Goal: Task Accomplishment & Management: Complete application form

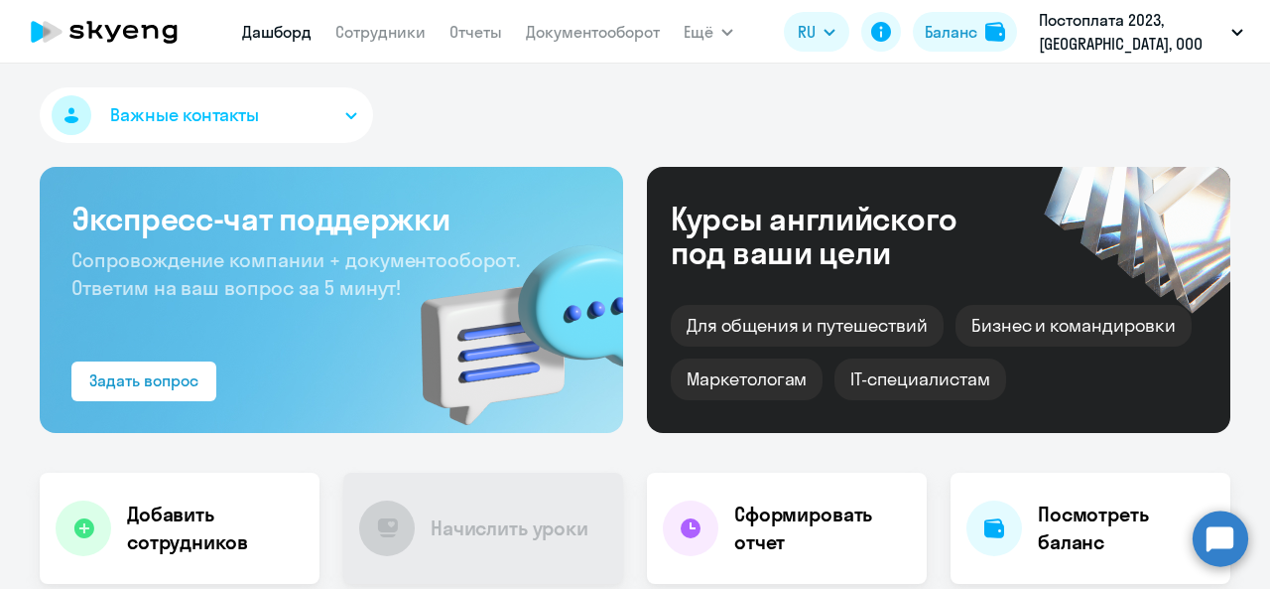
select select "30"
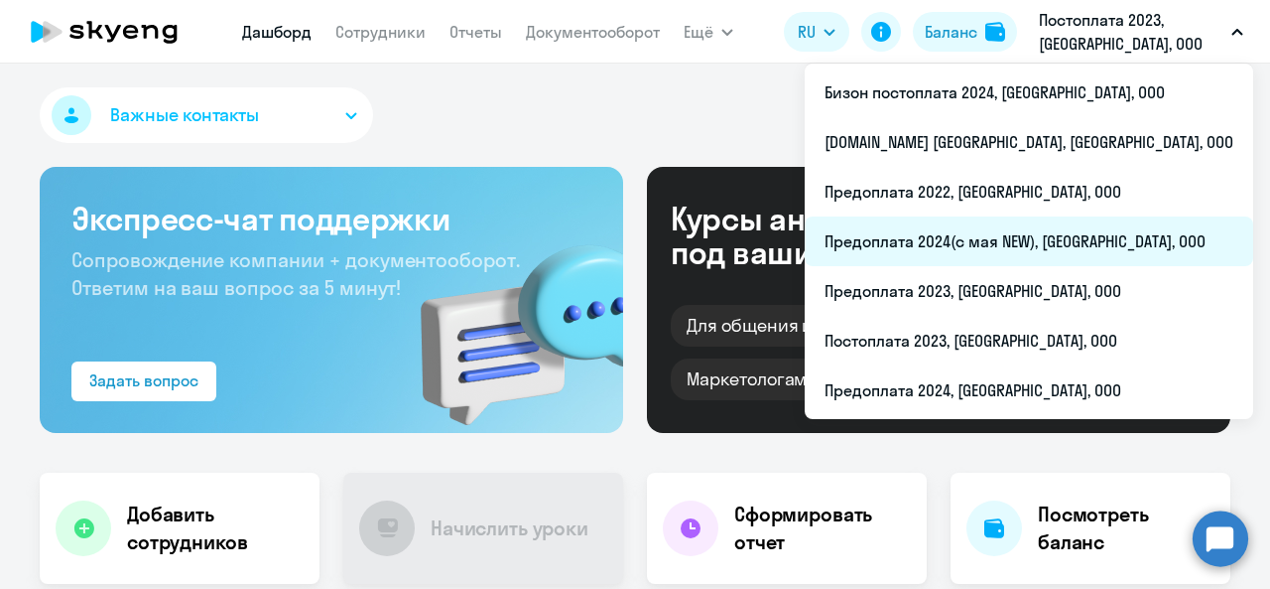
click at [1098, 229] on li "Предоплата 2024(с мая NEW), [GEOGRAPHIC_DATA], ООО" at bounding box center [1029, 241] width 449 height 50
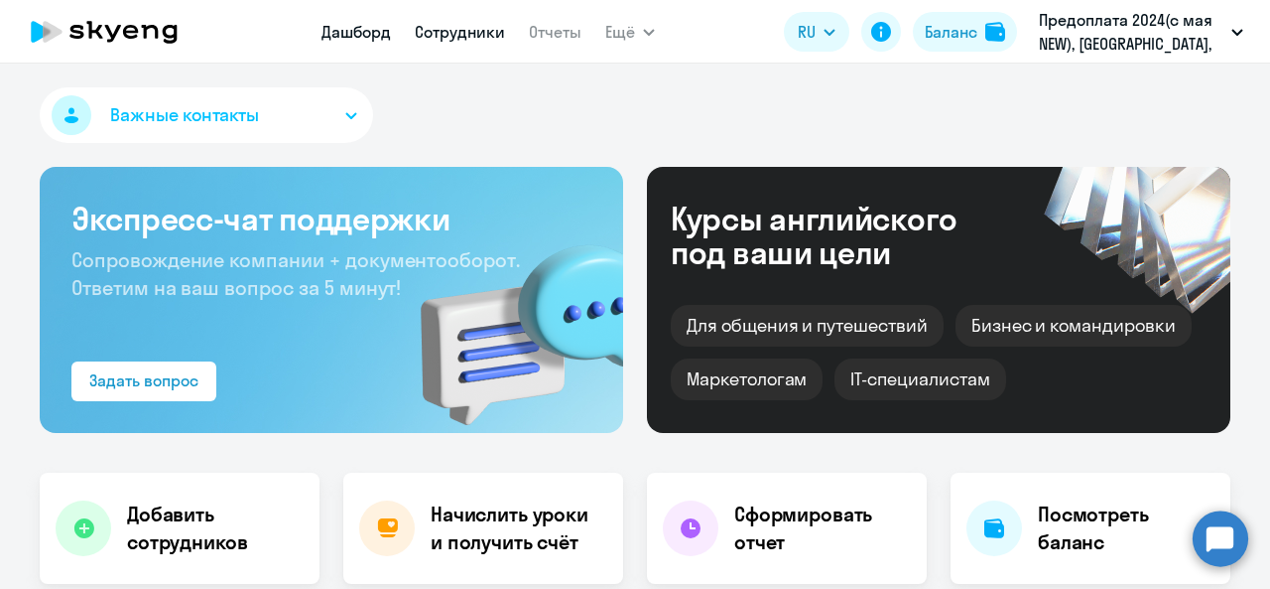
click at [452, 29] on link "Сотрудники" at bounding box center [460, 32] width 90 height 20
select select "30"
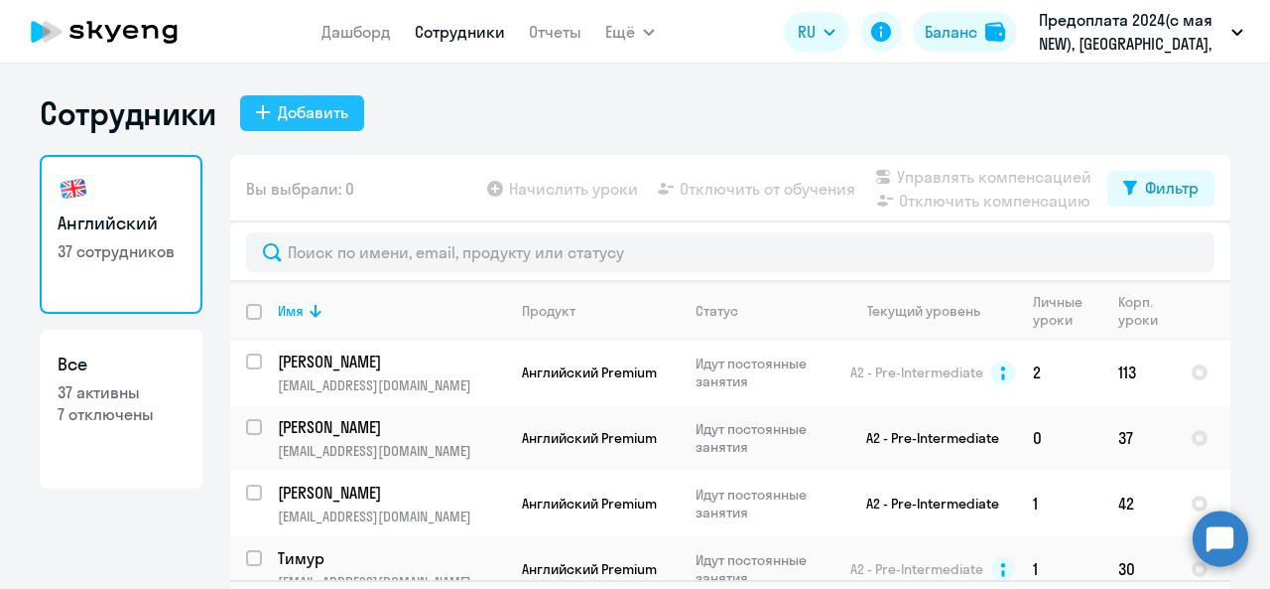
click at [314, 112] on div "Добавить" at bounding box center [313, 112] width 70 height 24
select select "english_adult_not_native_speaker"
select select "3"
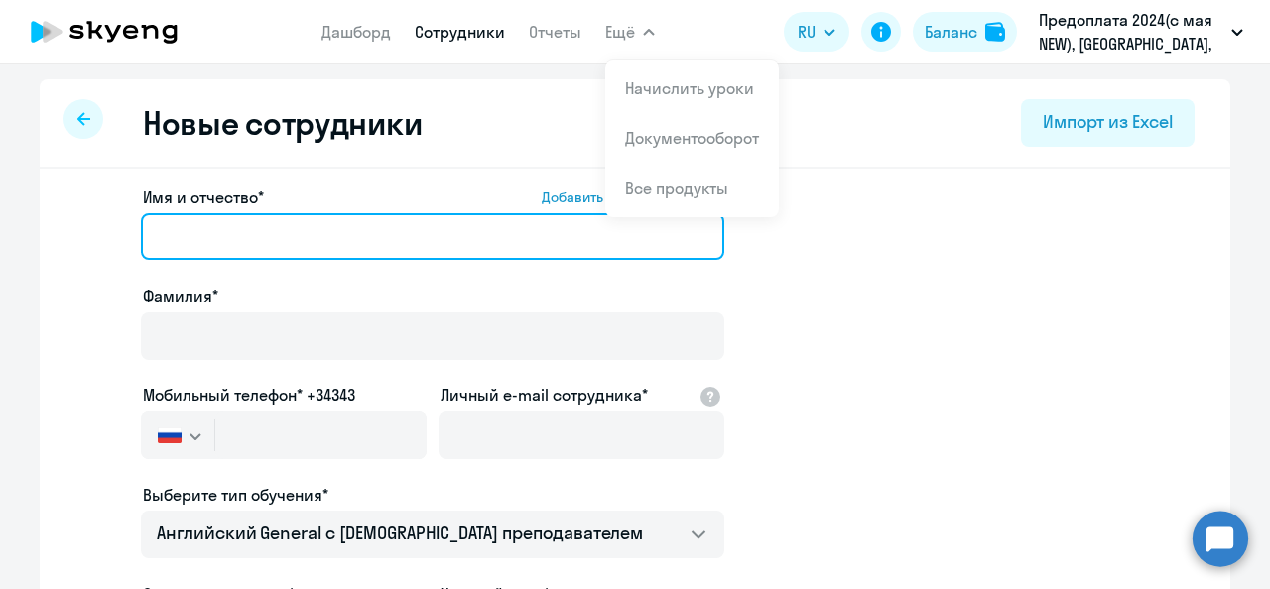
click at [273, 251] on input "Имя и отчество* Добавить себя как ученика" at bounding box center [433, 236] width 584 height 48
paste input "[PERSON_NAME]"
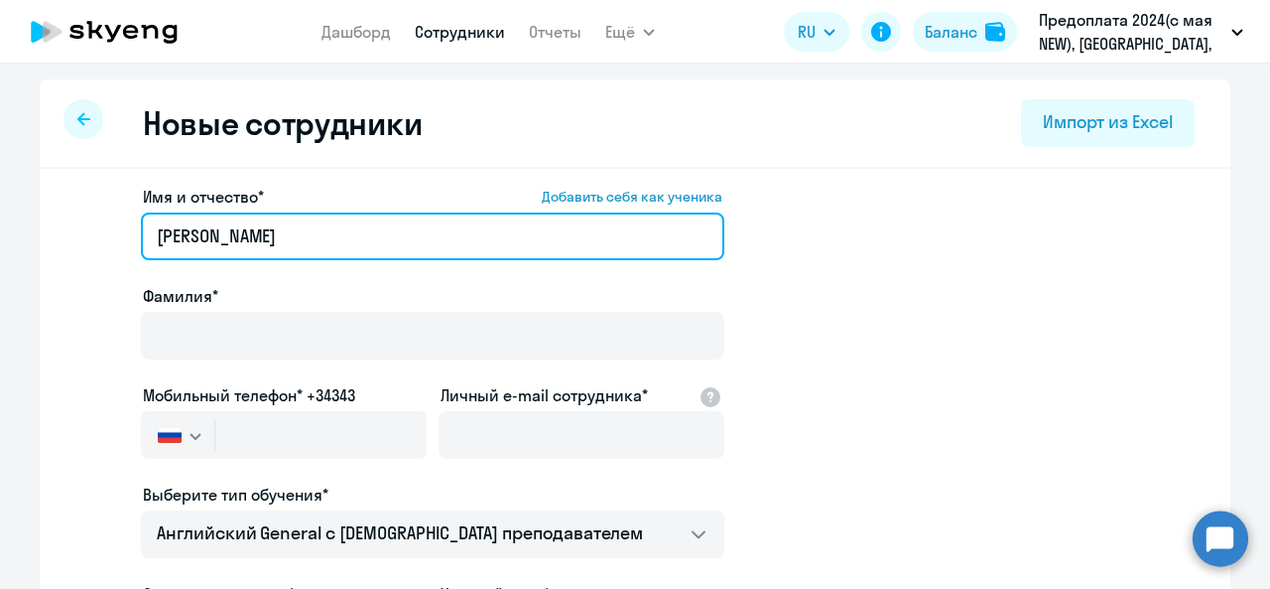
drag, startPoint x: 199, startPoint y: 238, endPoint x: 57, endPoint y: 225, distance: 142.5
type input "[PERSON_NAME]"
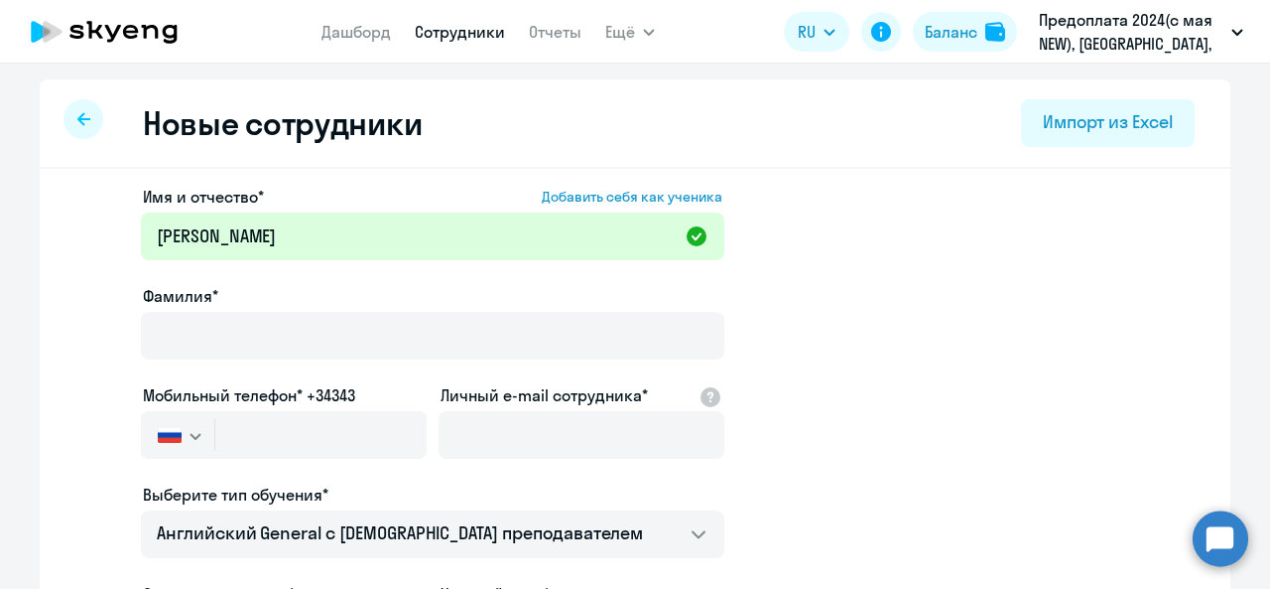
click at [164, 310] on div "Фамилия*" at bounding box center [433, 325] width 584 height 83
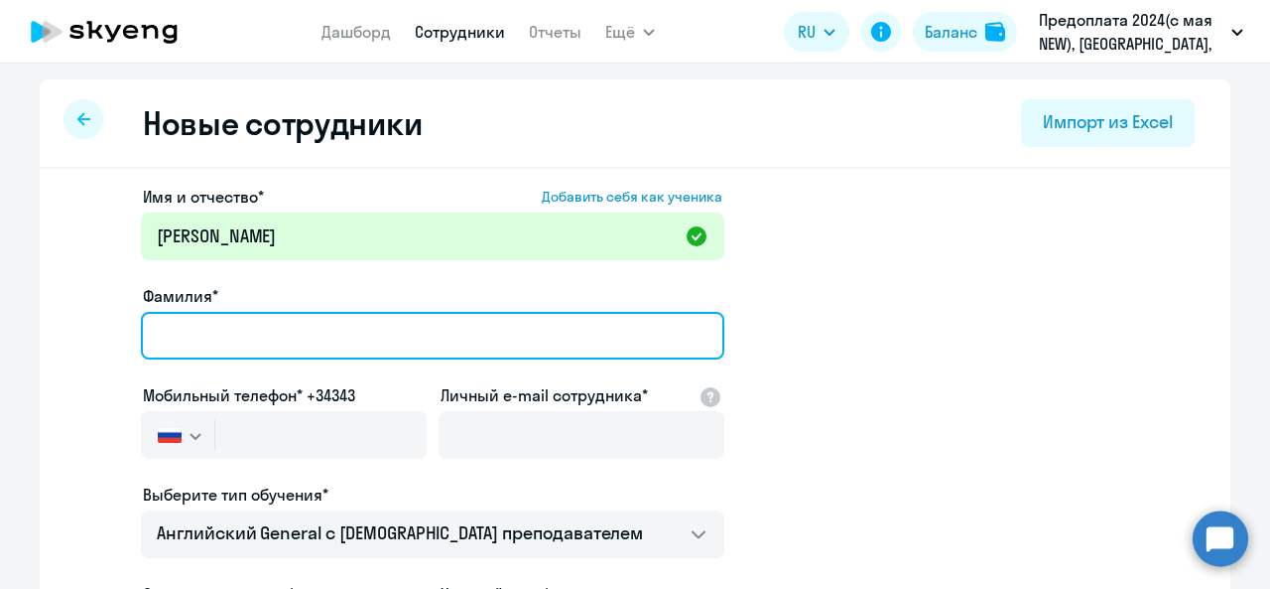
click at [322, 345] on input "Фамилия*" at bounding box center [433, 336] width 584 height 48
paste input "[PERSON_NAME]"
drag, startPoint x: 398, startPoint y: 343, endPoint x: 192, endPoint y: 336, distance: 206.6
click at [192, 336] on input "[PERSON_NAME]" at bounding box center [433, 336] width 584 height 48
type input "[PERSON_NAME]"
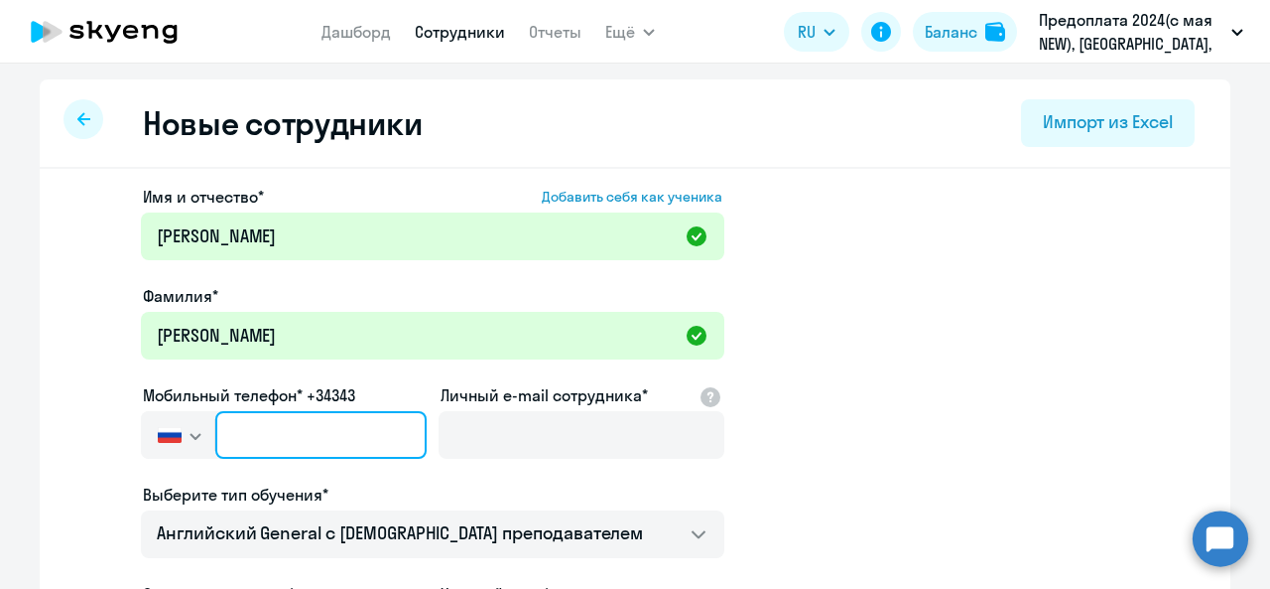
click at [321, 423] on input "text" at bounding box center [320, 435] width 211 height 48
paste input "[PHONE_NUMBER]"
type input "[PHONE_NUMBER]"
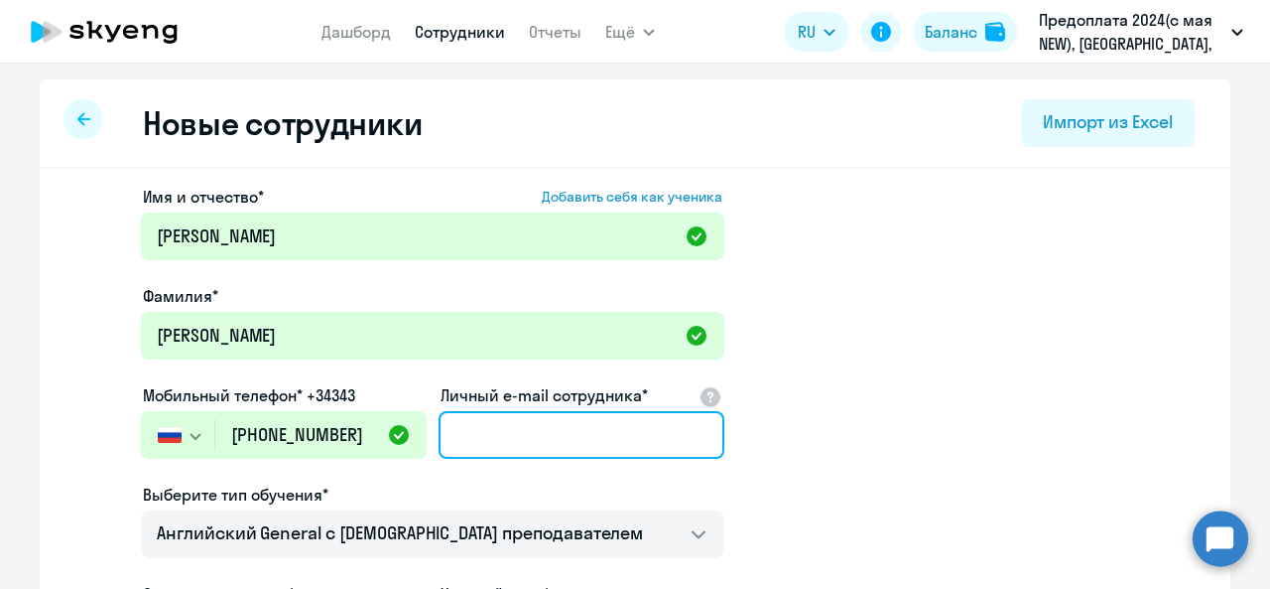
click at [530, 429] on input "Личный e-mail сотрудника*" at bounding box center [582, 435] width 286 height 48
paste input "[EMAIL_ADDRESS][DOMAIN_NAME]"
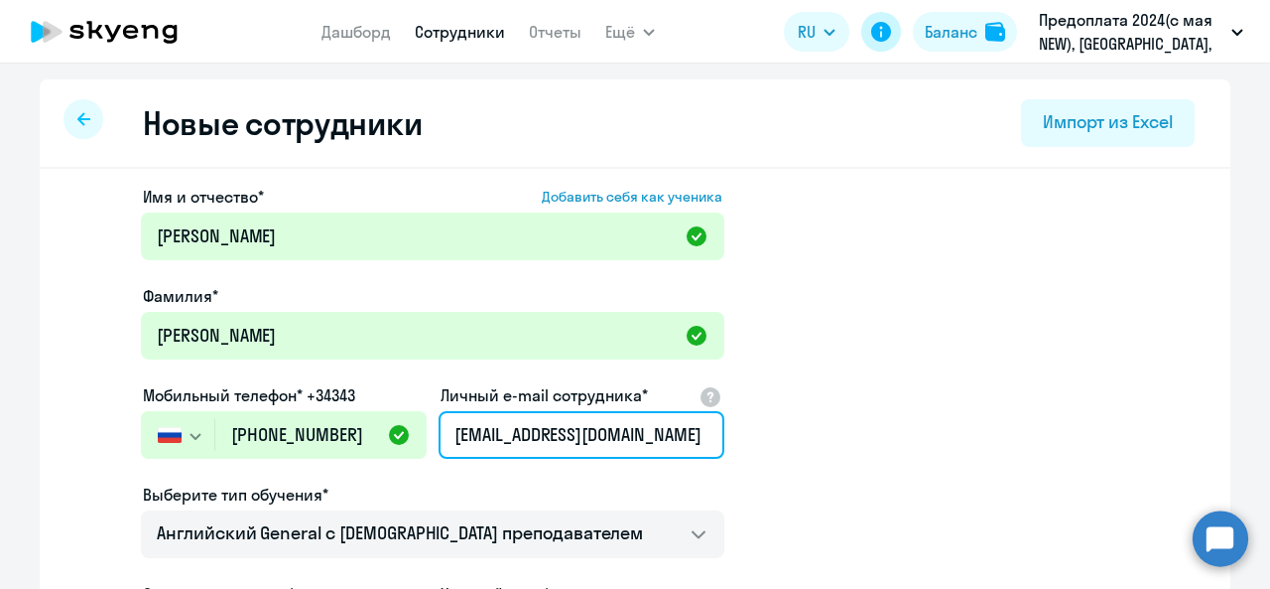
type input "[EMAIL_ADDRESS][DOMAIN_NAME]"
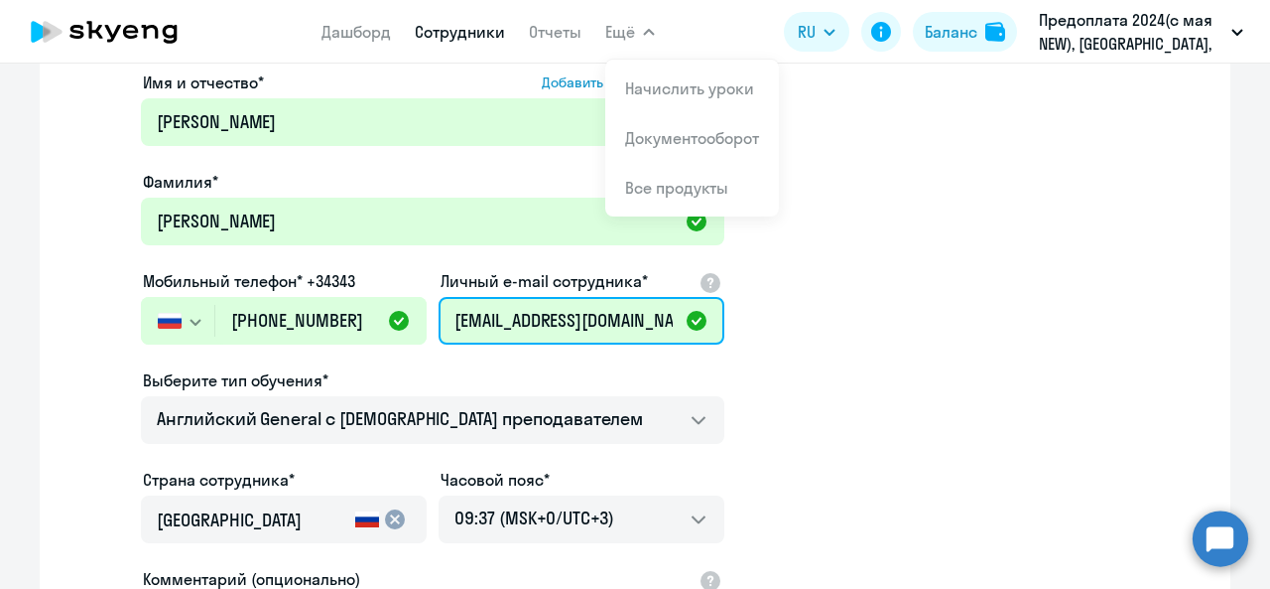
scroll to position [298, 0]
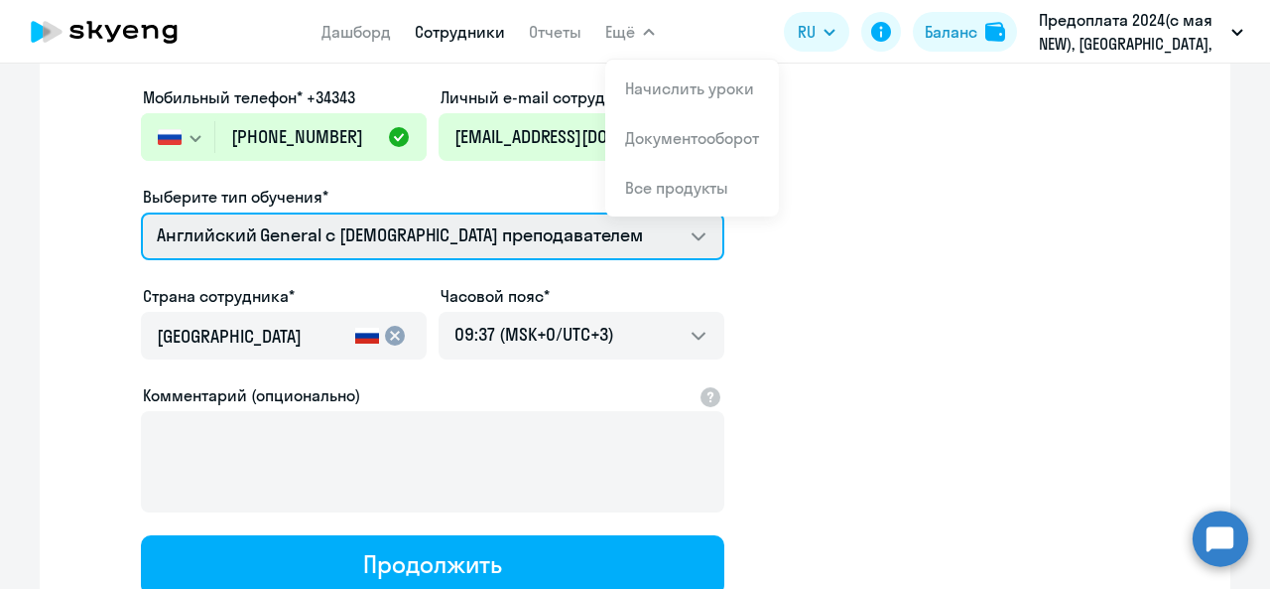
click at [509, 240] on select "Английский General с [DEMOGRAPHIC_DATA] преподавателем Премиум [DEMOGRAPHIC_DAT…" at bounding box center [433, 236] width 584 height 48
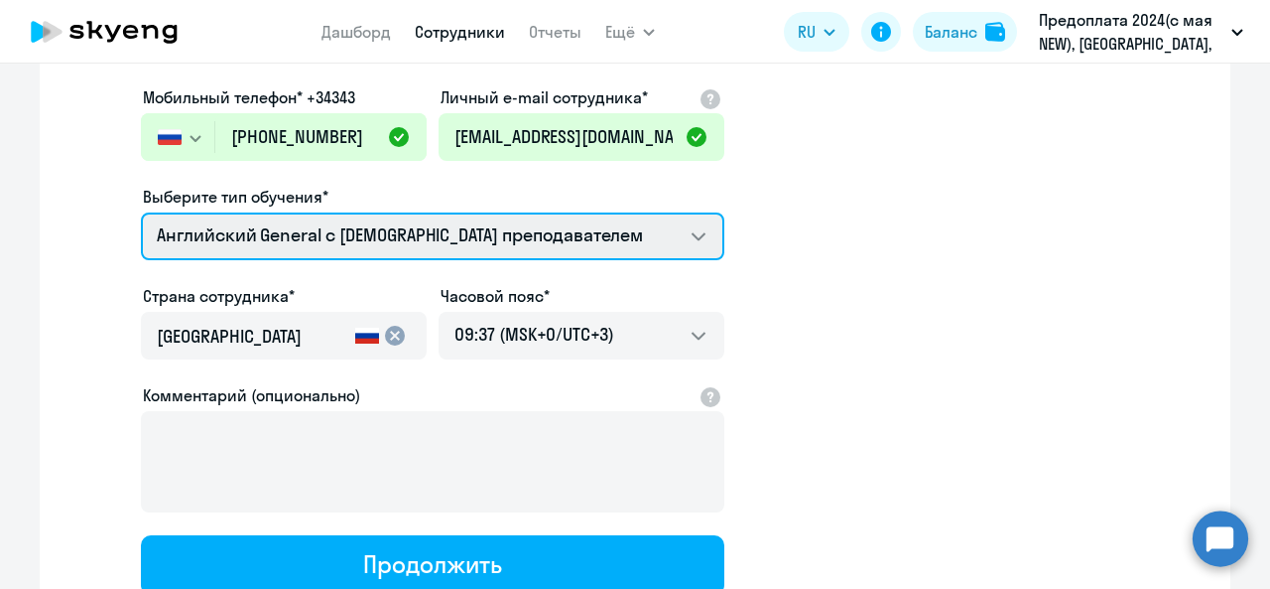
select select "english_adult_not_native_speaker_premium"
click at [141, 212] on select "Английский General с [DEMOGRAPHIC_DATA] преподавателем Премиум [DEMOGRAPHIC_DAT…" at bounding box center [433, 236] width 584 height 48
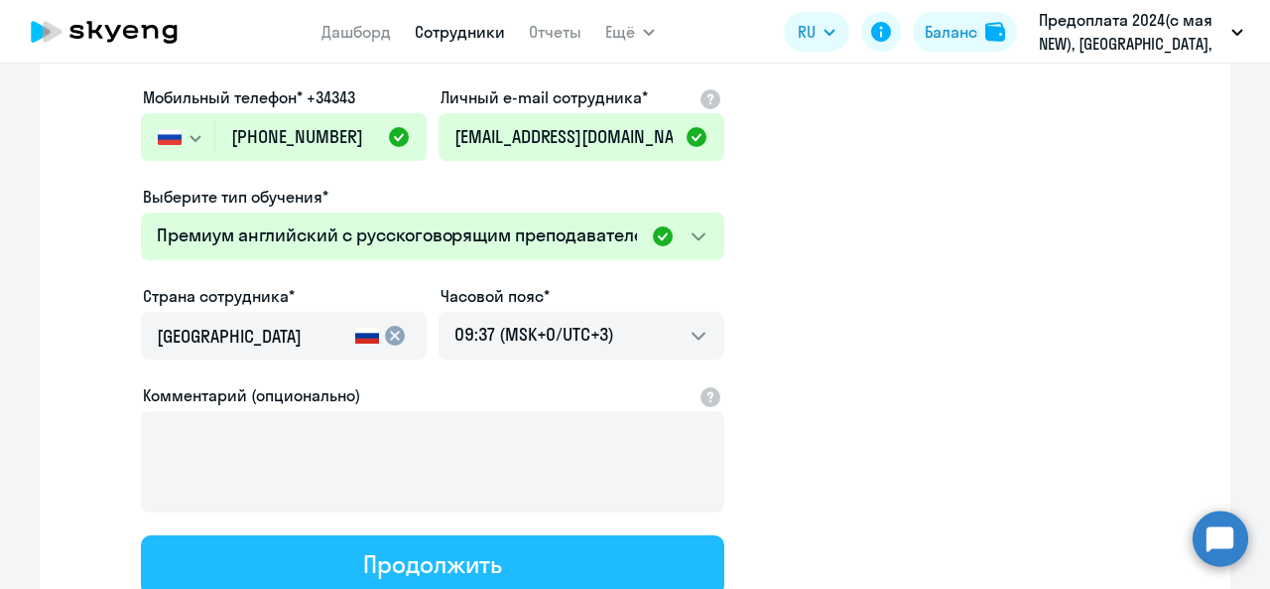
click at [466, 560] on div "Продолжить" at bounding box center [432, 564] width 138 height 32
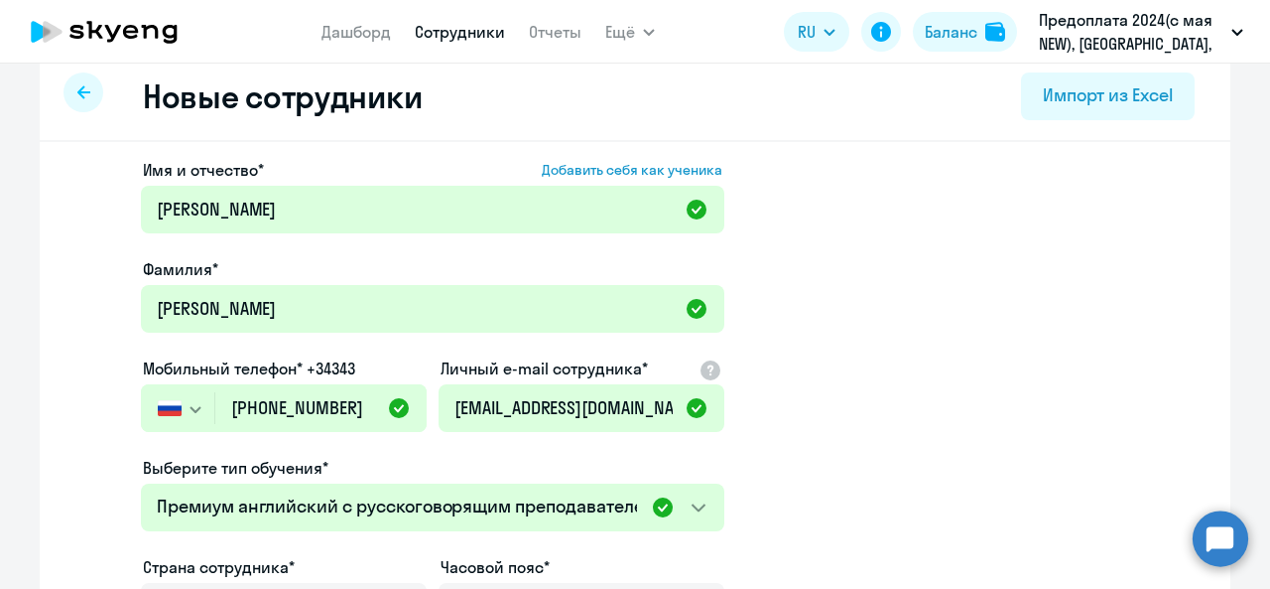
select select "english_adult_not_native_speaker_premium"
select select "3"
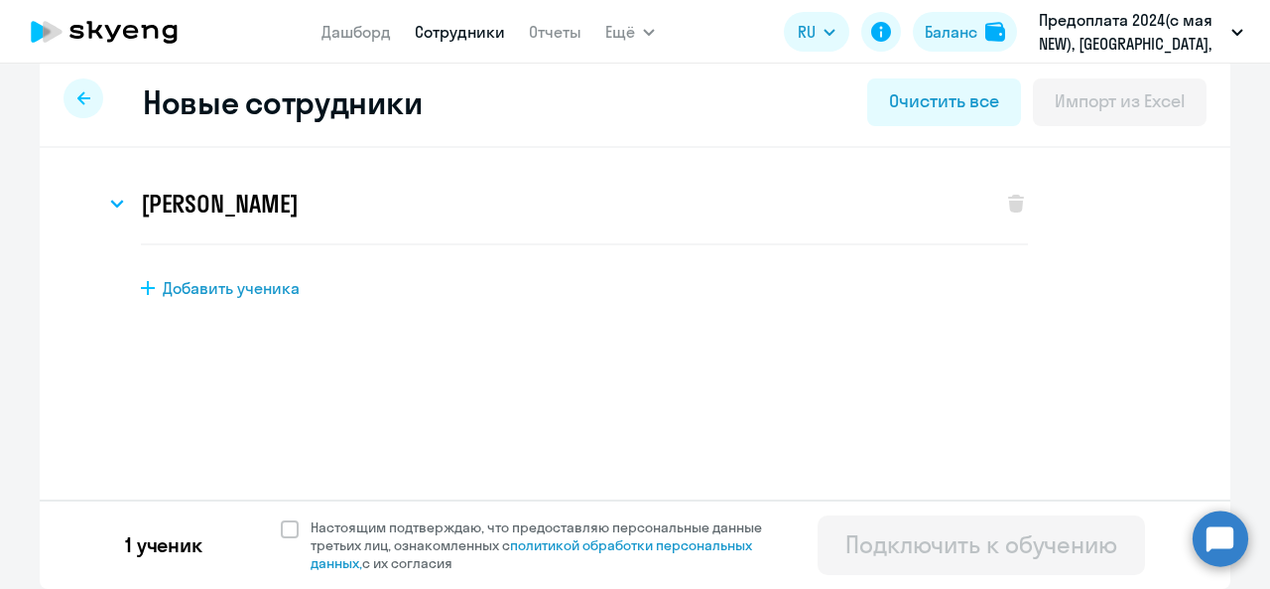
scroll to position [20, 0]
click at [299, 530] on span "Настоящим подтверждаю, что предоставляю персональные данные третьих лиц, ознако…" at bounding box center [542, 546] width 487 height 54
click at [281, 519] on input "Настоящим подтверждаю, что предоставляю персональные данные третьих лиц, ознако…" at bounding box center [280, 518] width 1 height 1
checkbox input "true"
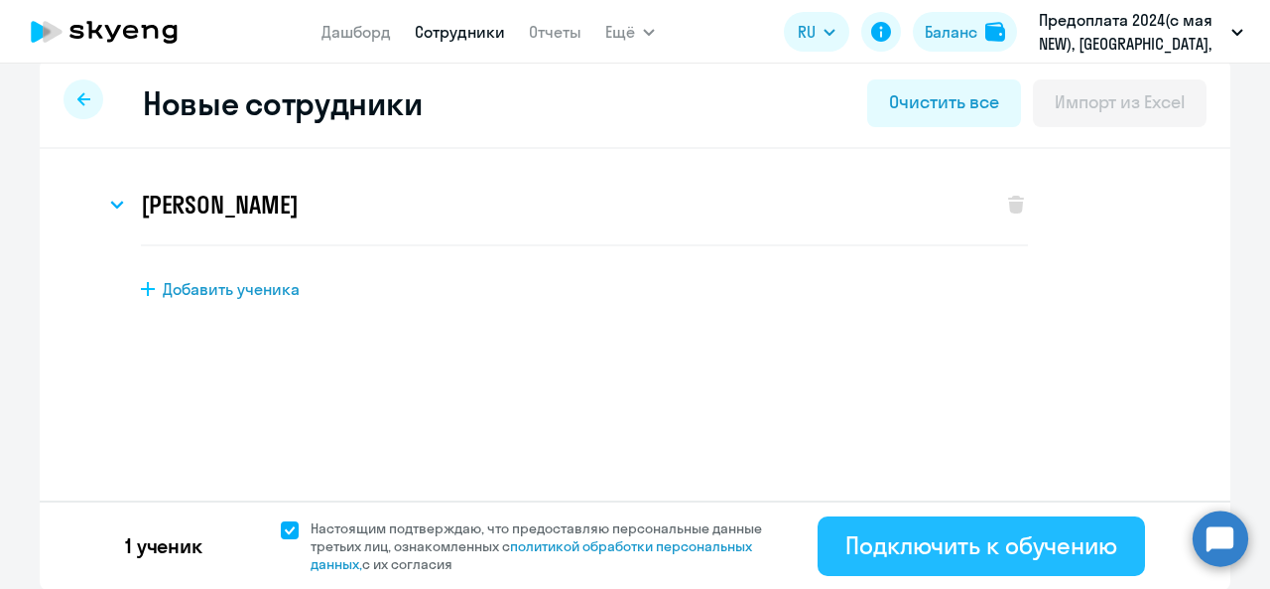
click at [926, 561] on button "Подключить к обучению" at bounding box center [982, 546] width 328 height 60
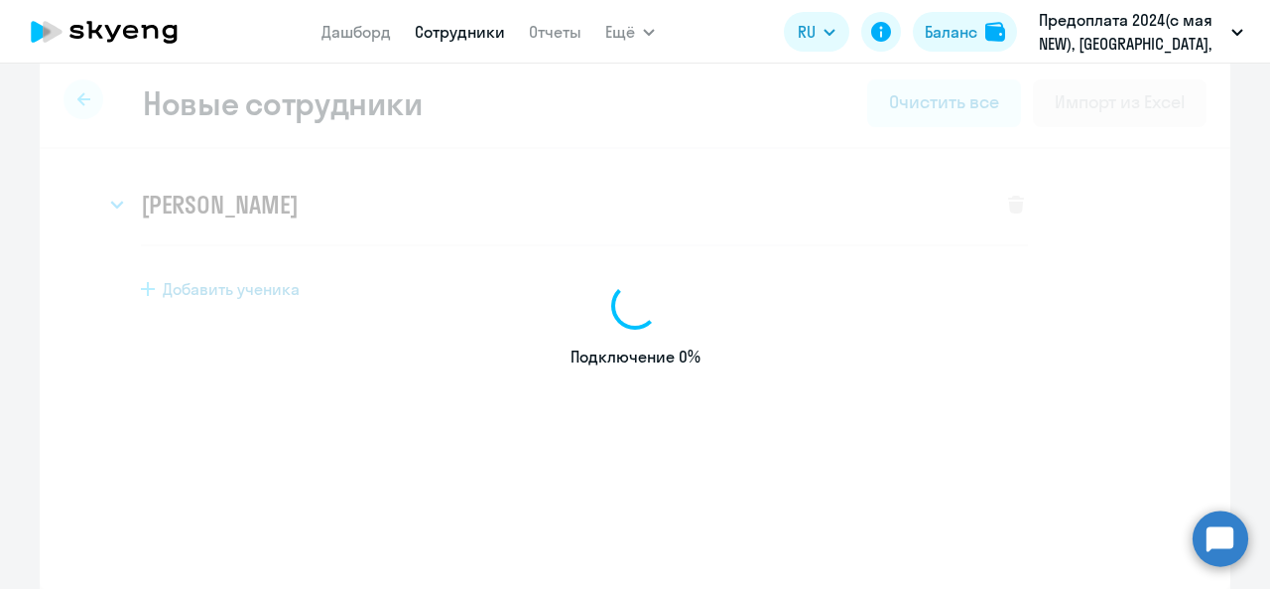
select select "english_adult_not_native_speaker"
select select "3"
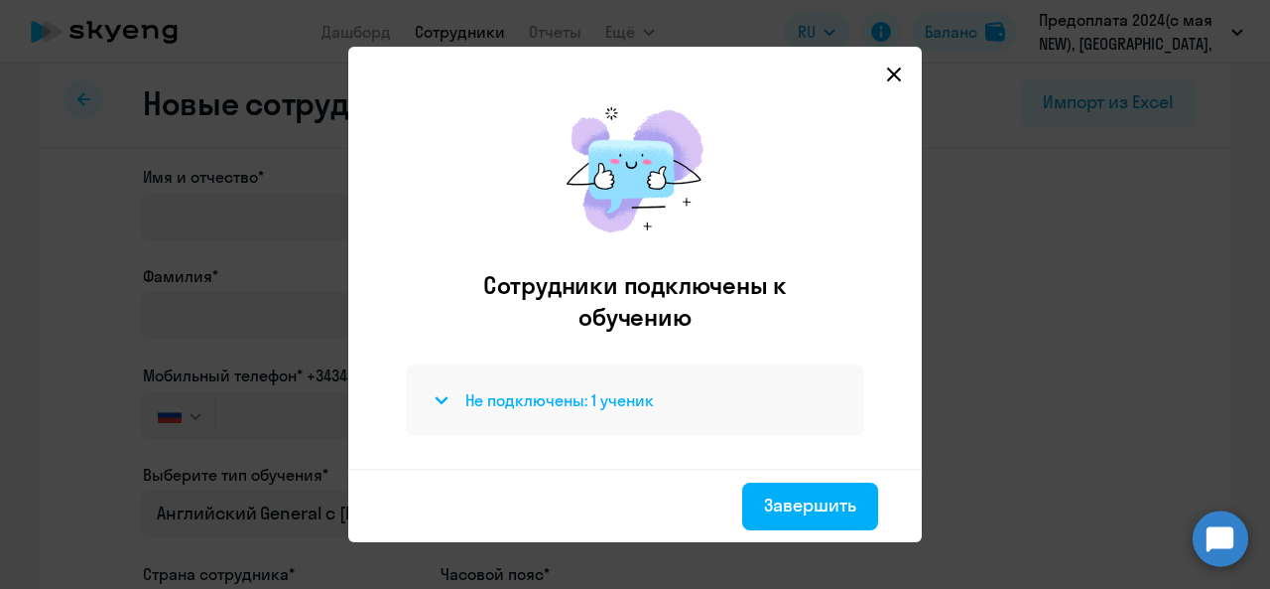
click at [433, 410] on svg-icon at bounding box center [442, 400] width 24 height 24
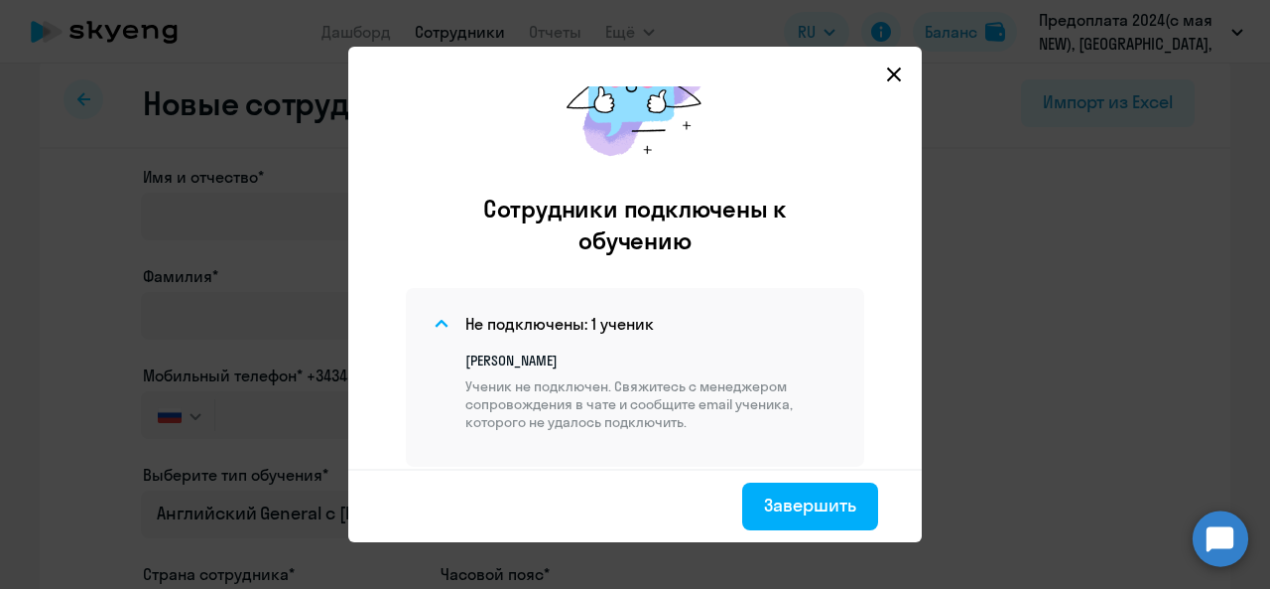
scroll to position [99, 0]
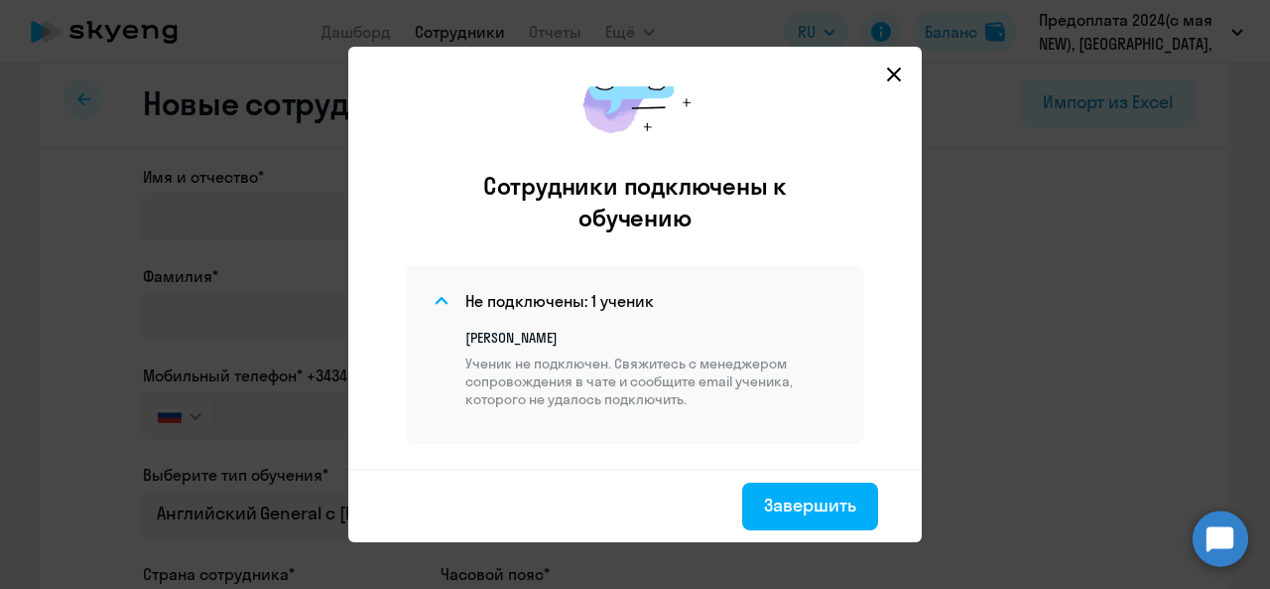
click at [897, 85] on svg-icon at bounding box center [894, 75] width 24 height 24
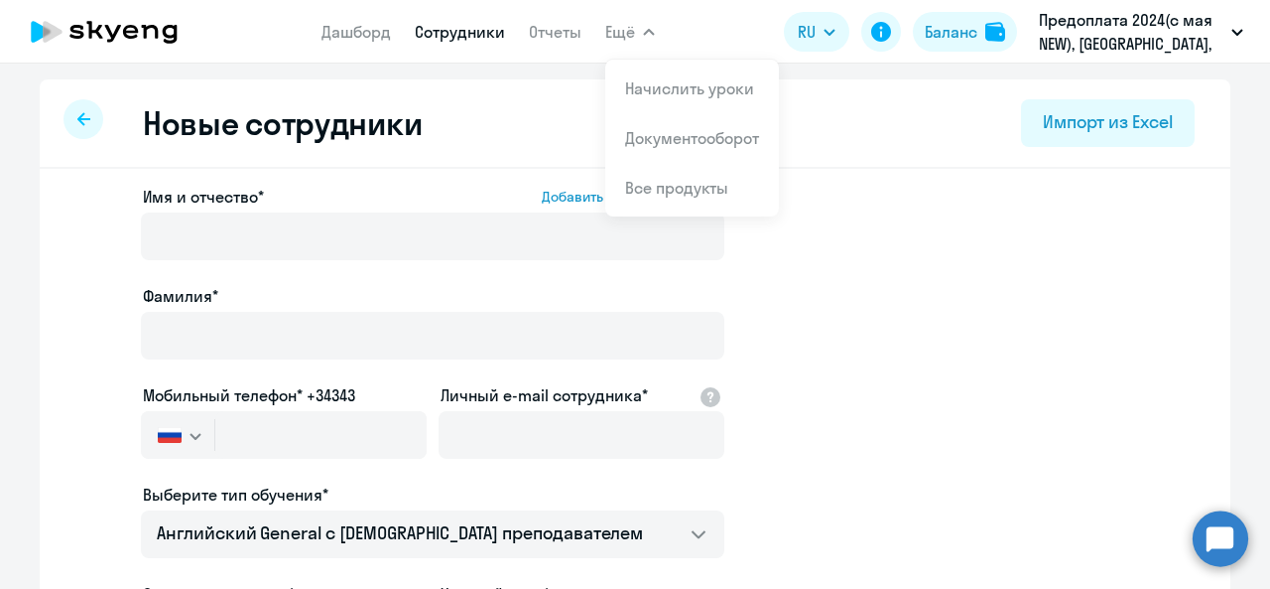
select select "30"
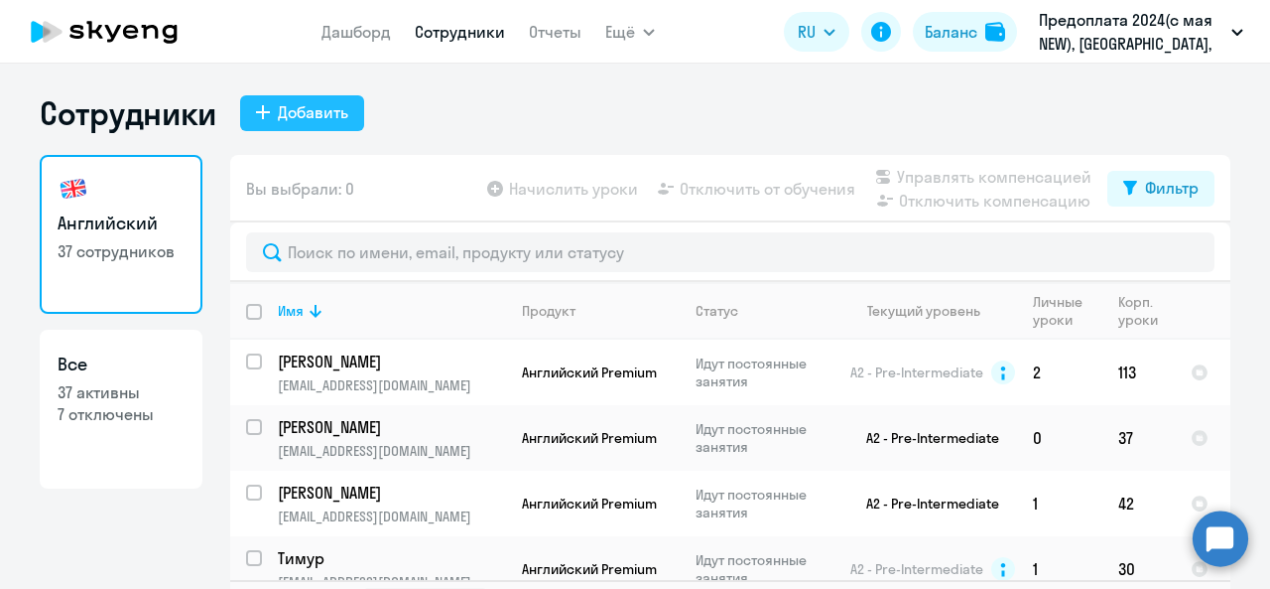
click at [246, 110] on button "Добавить" at bounding box center [302, 113] width 124 height 36
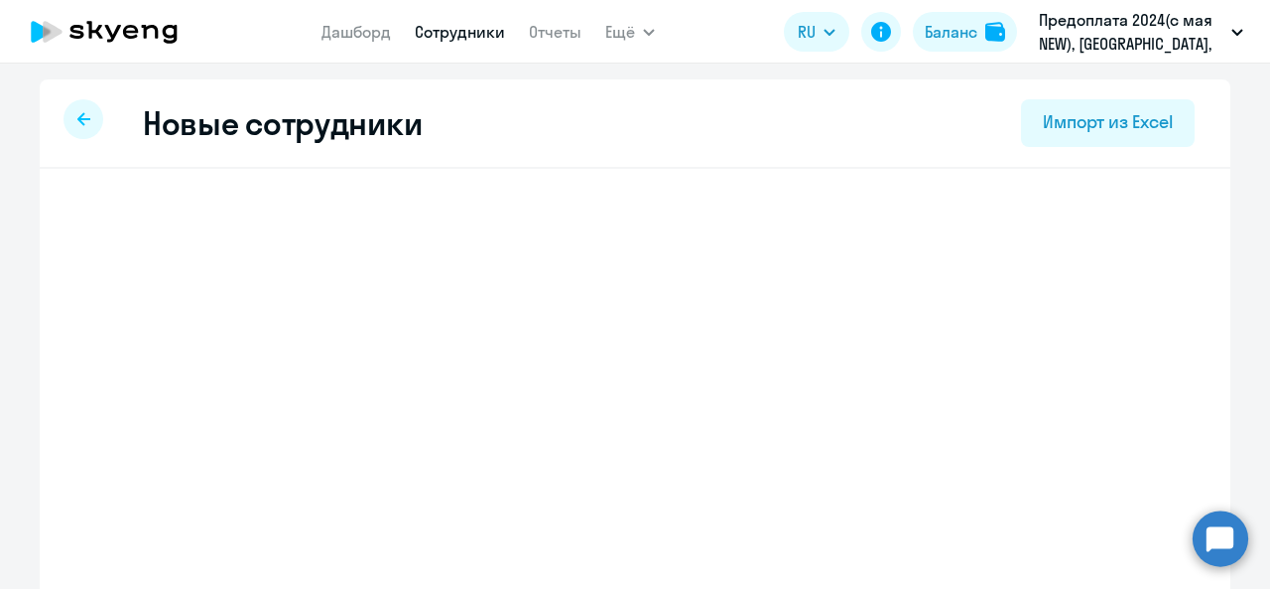
select select "english_adult_not_native_speaker"
select select "3"
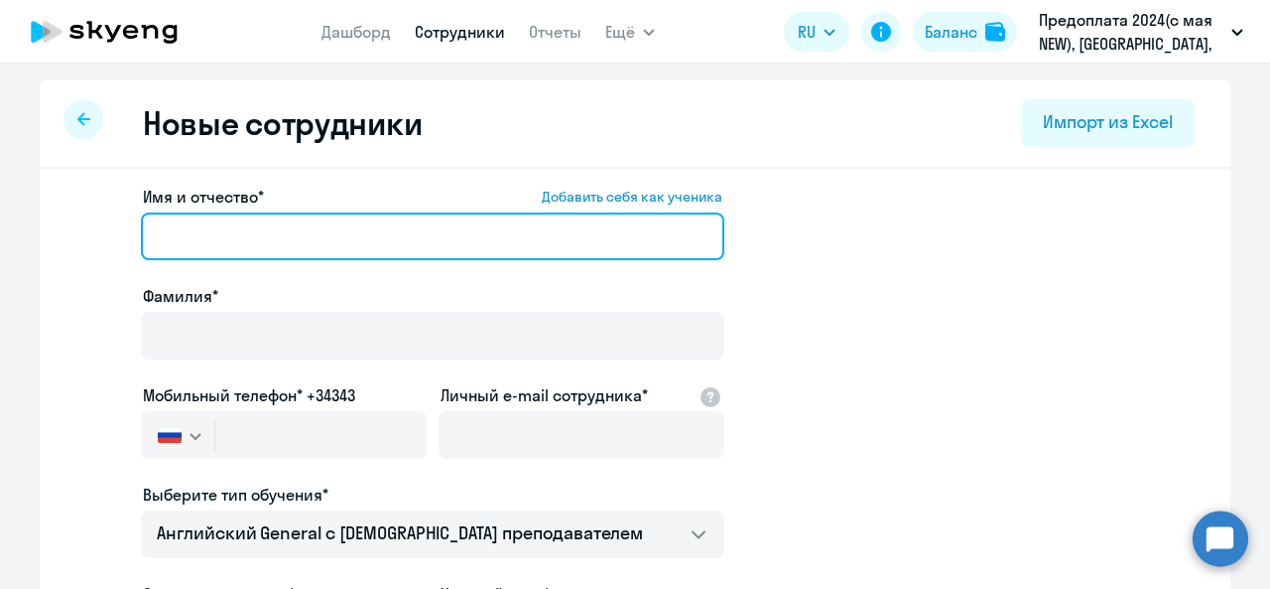
click at [179, 237] on input "Имя и отчество* Добавить себя как ученика" at bounding box center [433, 236] width 584 height 48
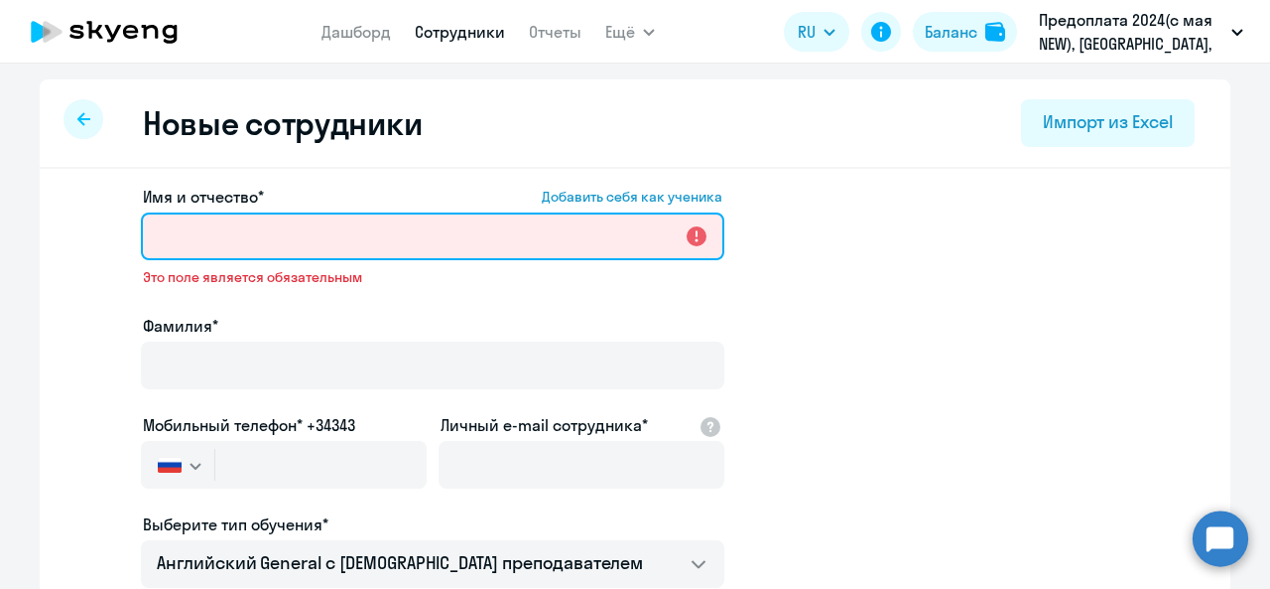
paste input "[PERSON_NAME]"
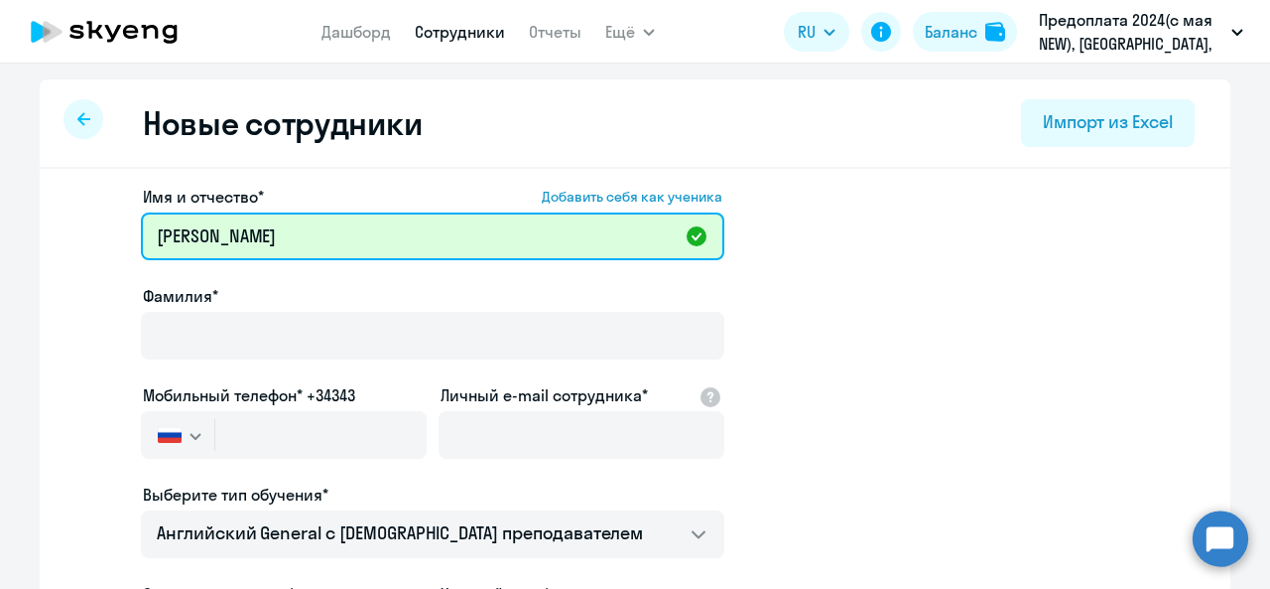
drag, startPoint x: 215, startPoint y: 238, endPoint x: 42, endPoint y: 214, distance: 175.3
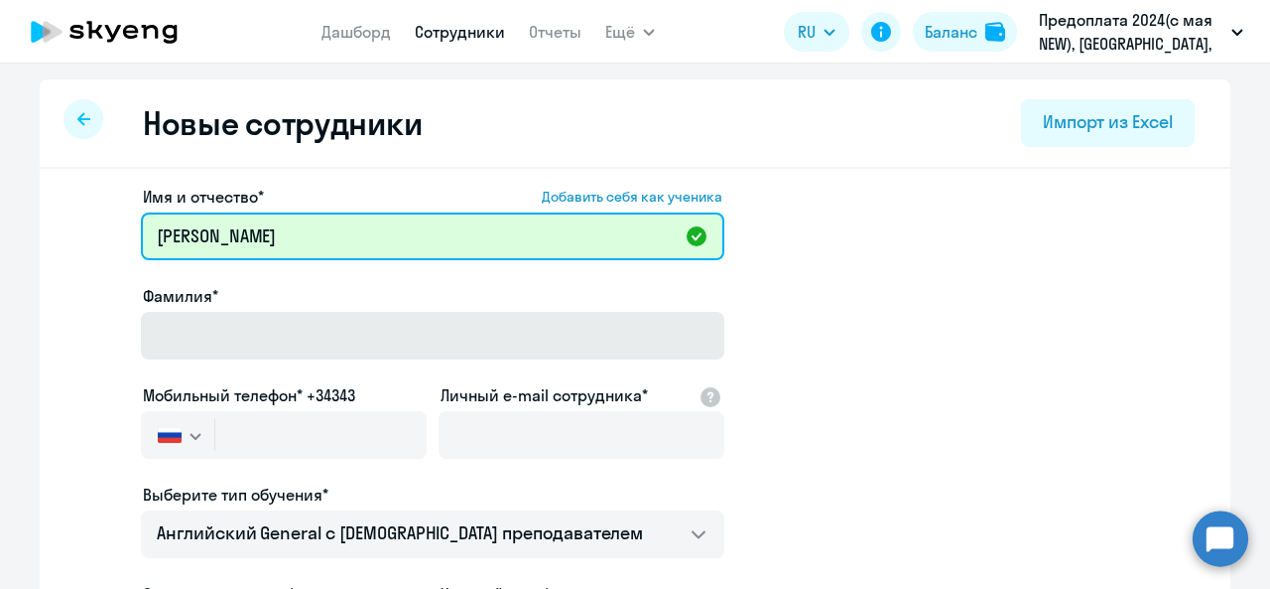
type input "[PERSON_NAME]"
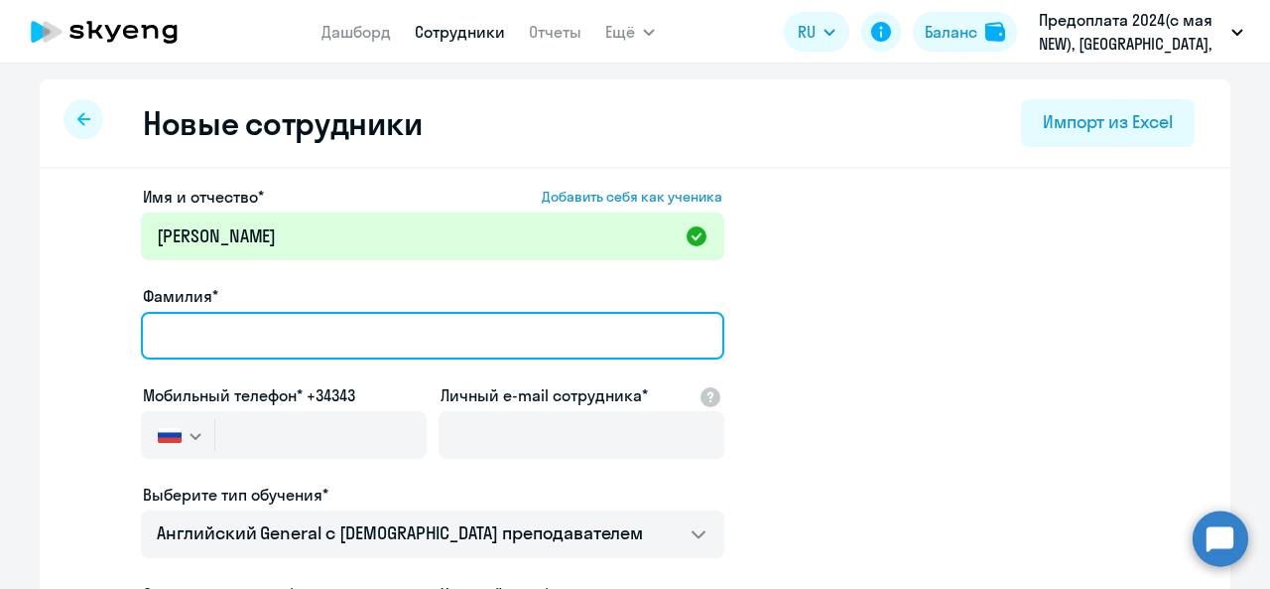
click at [183, 323] on input "Фамилия*" at bounding box center [433, 336] width 584 height 48
paste input "[PERSON_NAME]"
drag, startPoint x: 355, startPoint y: 343, endPoint x: 210, endPoint y: 331, distance: 145.4
click at [210, 331] on input "[PERSON_NAME]" at bounding box center [433, 336] width 584 height 48
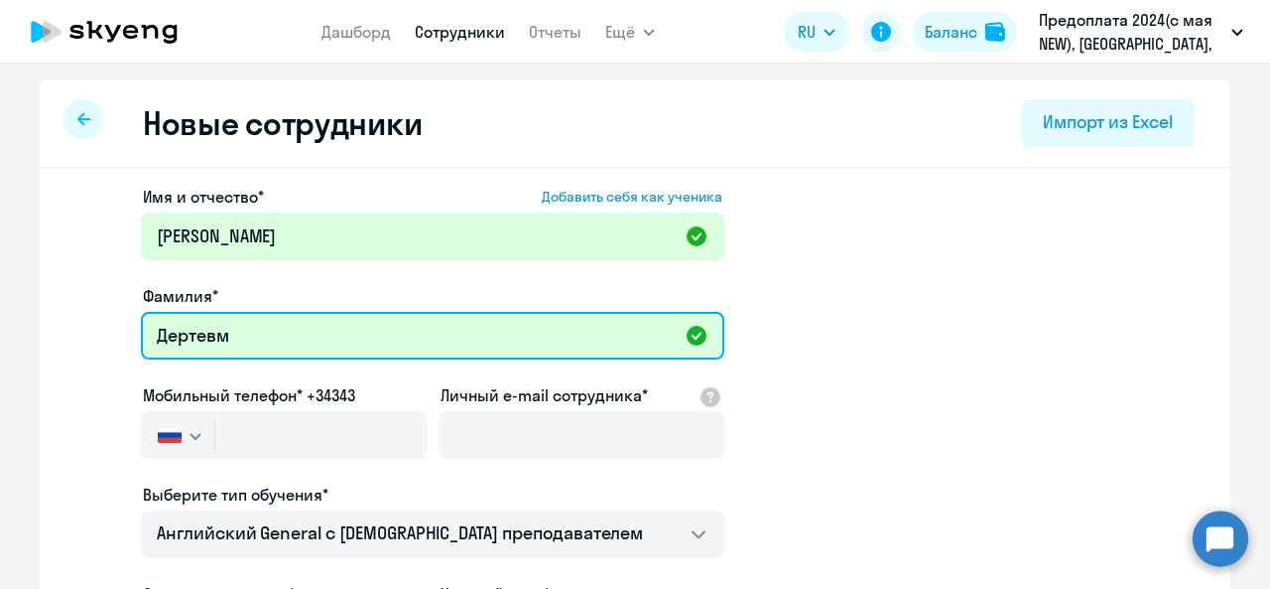
type input "[PERSON_NAME]"
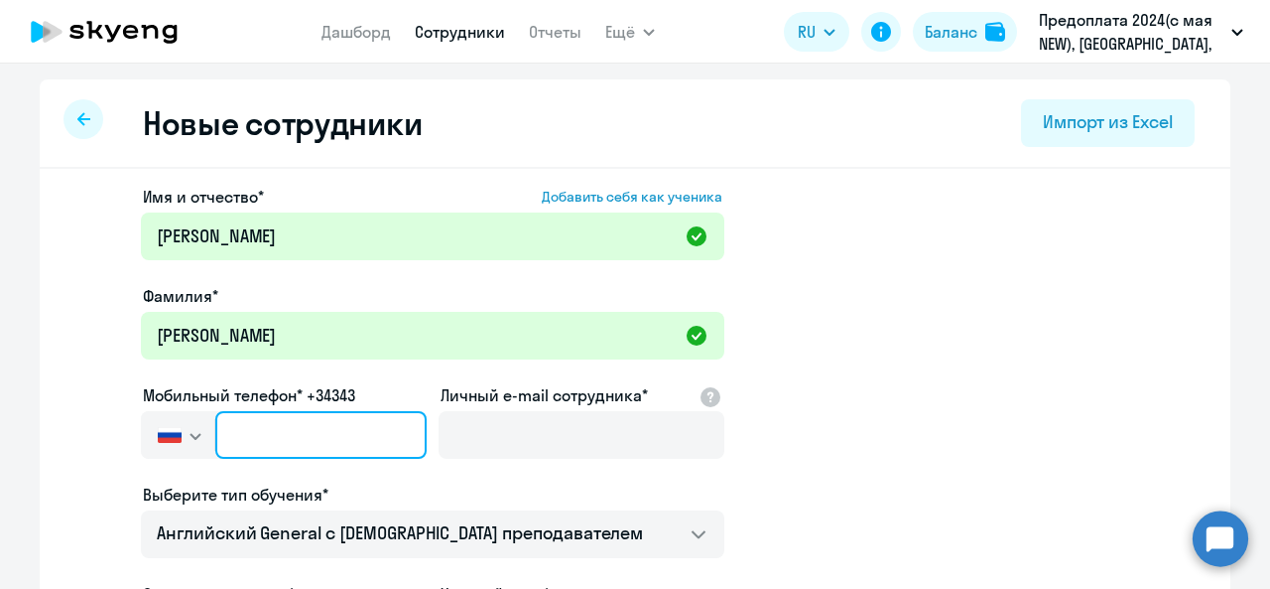
click at [290, 434] on input "text" at bounding box center [320, 435] width 211 height 48
paste input "[PHONE_NUMBER]"
type input "[PHONE_NUMBER]"
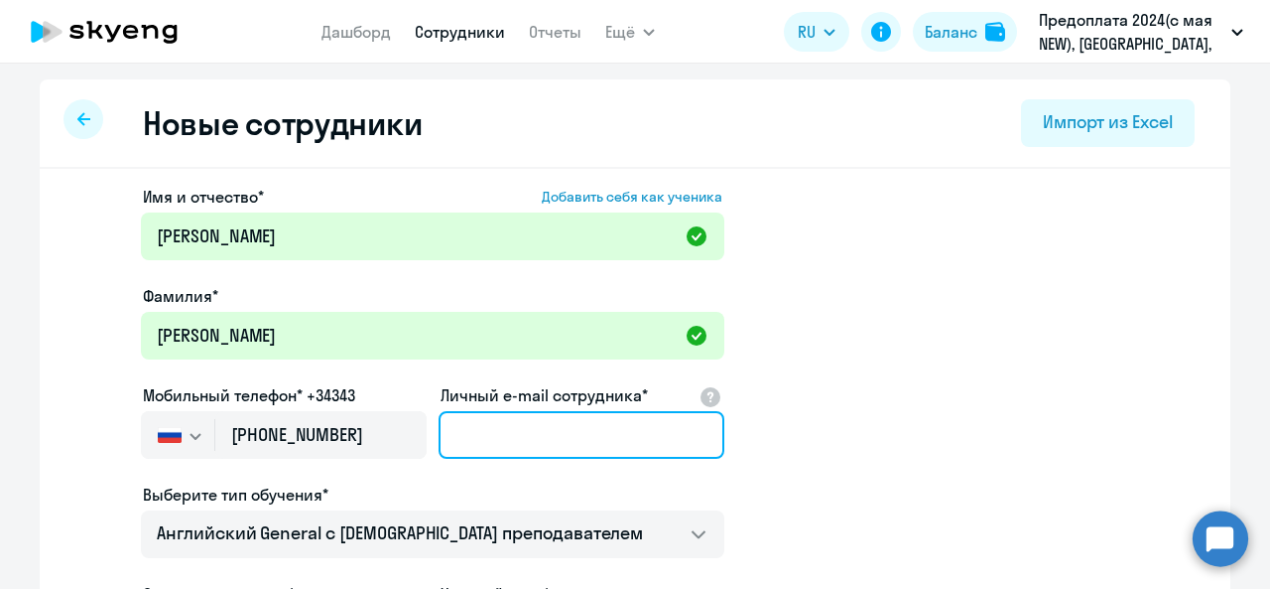
drag, startPoint x: 520, startPoint y: 433, endPoint x: 523, endPoint y: 455, distance: 22.0
click at [520, 433] on input "Личный e-mail сотрудника*" at bounding box center [582, 435] width 286 height 48
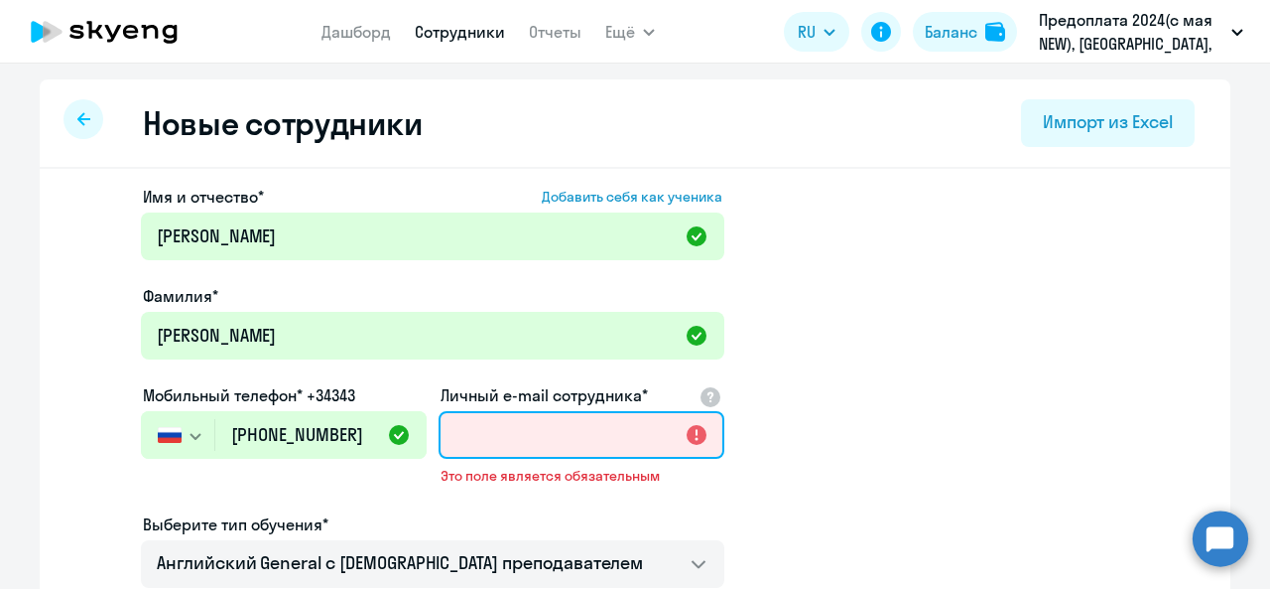
paste input "[EMAIL_ADDRESS][DOMAIN_NAME]"
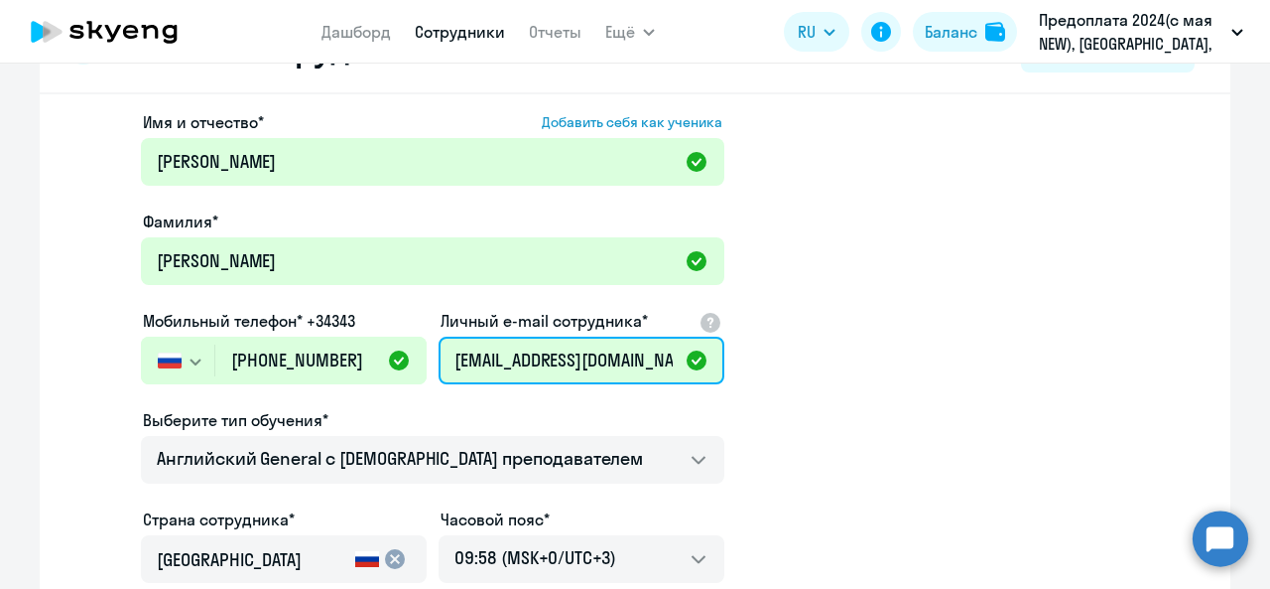
scroll to position [99, 0]
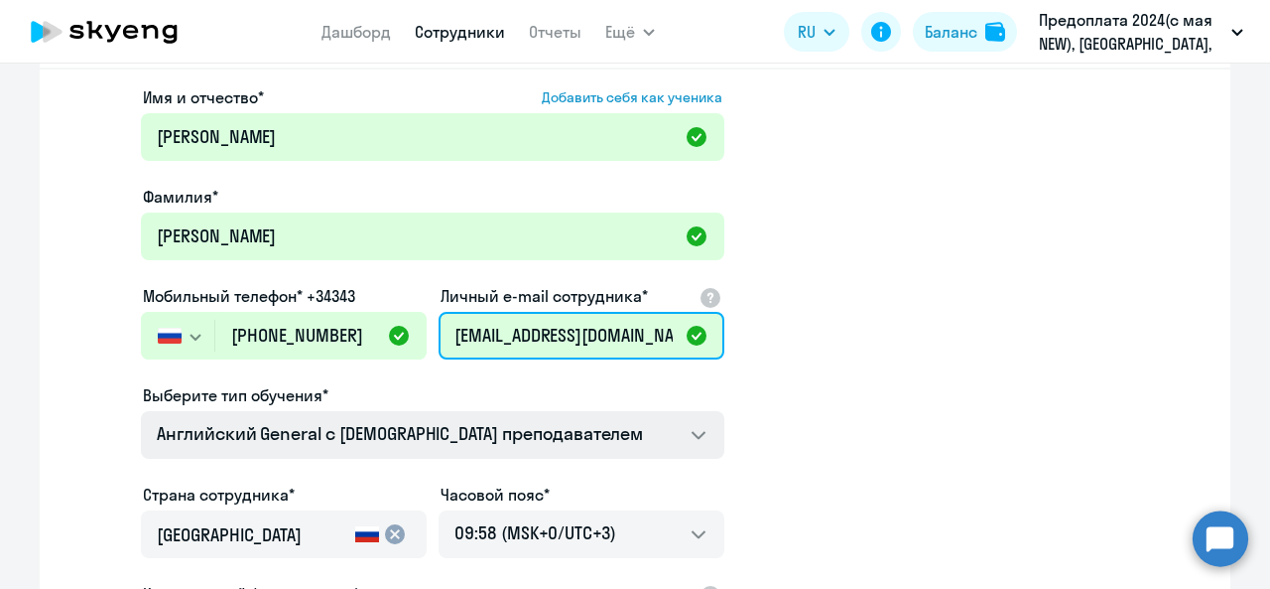
type input "[EMAIL_ADDRESS][DOMAIN_NAME]"
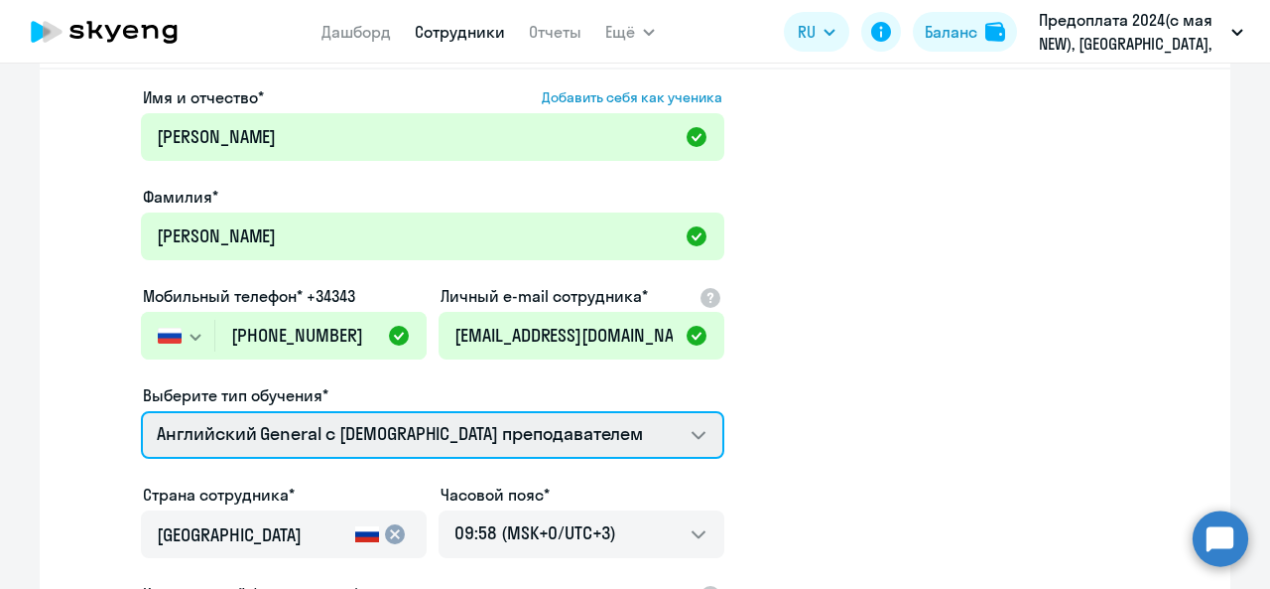
click at [473, 454] on select "Английский General с [DEMOGRAPHIC_DATA] преподавателем Премиум [DEMOGRAPHIC_DAT…" at bounding box center [433, 435] width 584 height 48
select select "english_adult_not_native_speaker_premium"
click at [141, 411] on select "Английский General с [DEMOGRAPHIC_DATA] преподавателем Премиум [DEMOGRAPHIC_DAT…" at bounding box center [433, 435] width 584 height 48
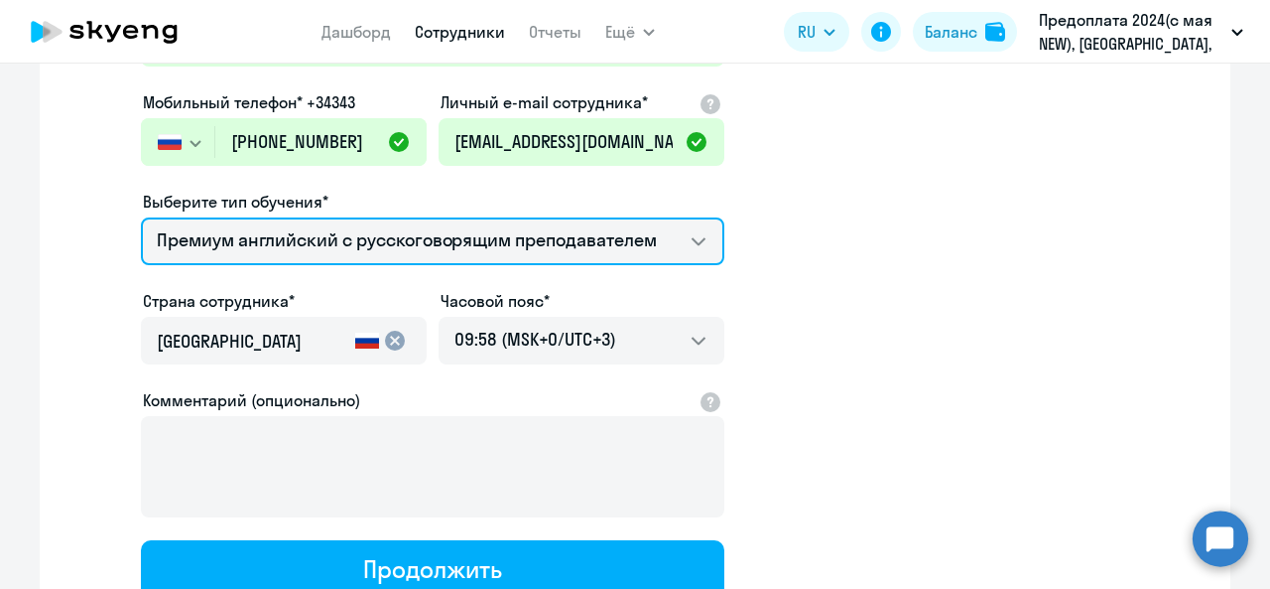
scroll to position [451, 0]
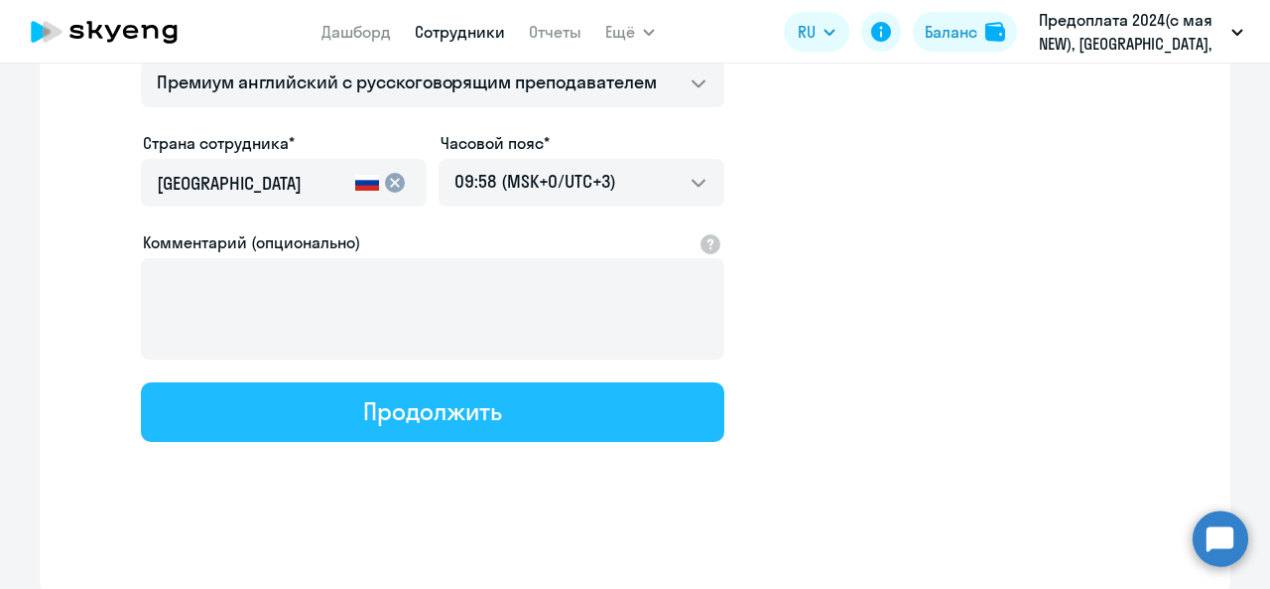
click at [472, 423] on div "Продолжить" at bounding box center [432, 411] width 138 height 32
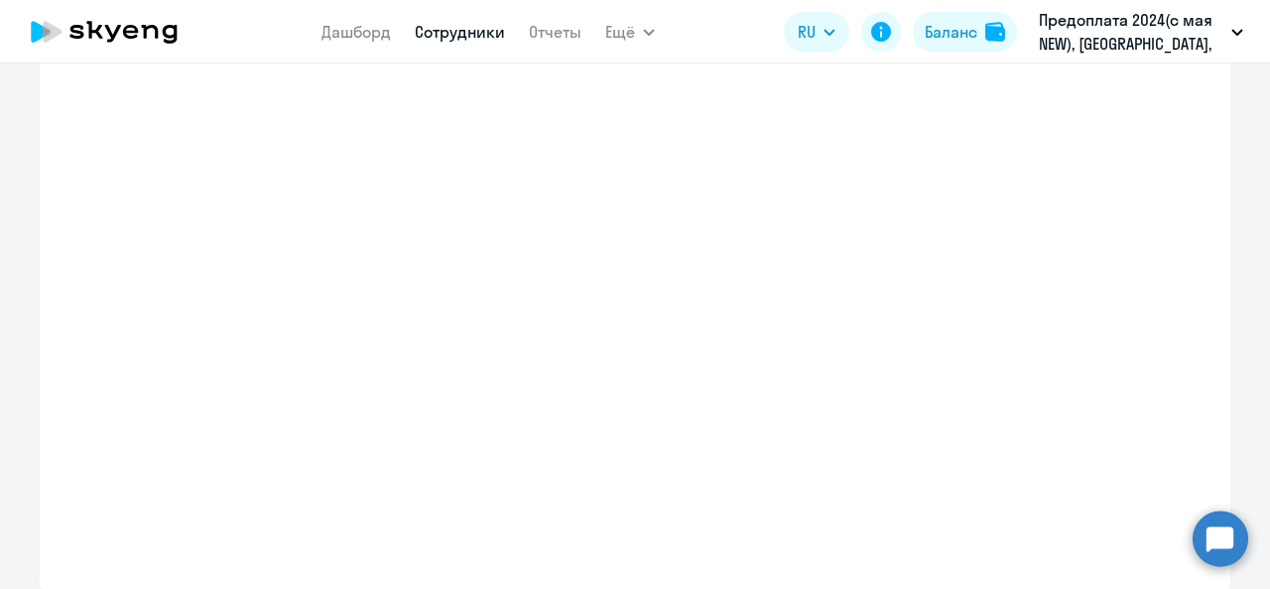
select select "english_adult_not_native_speaker_premium"
select select "3"
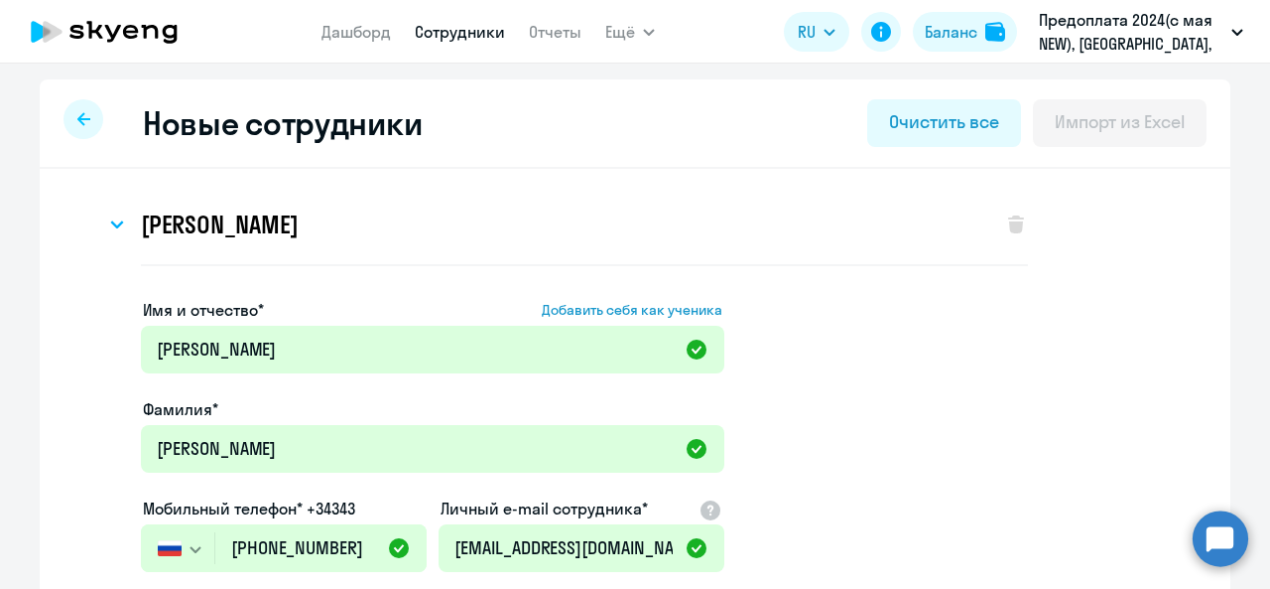
scroll to position [0, 0]
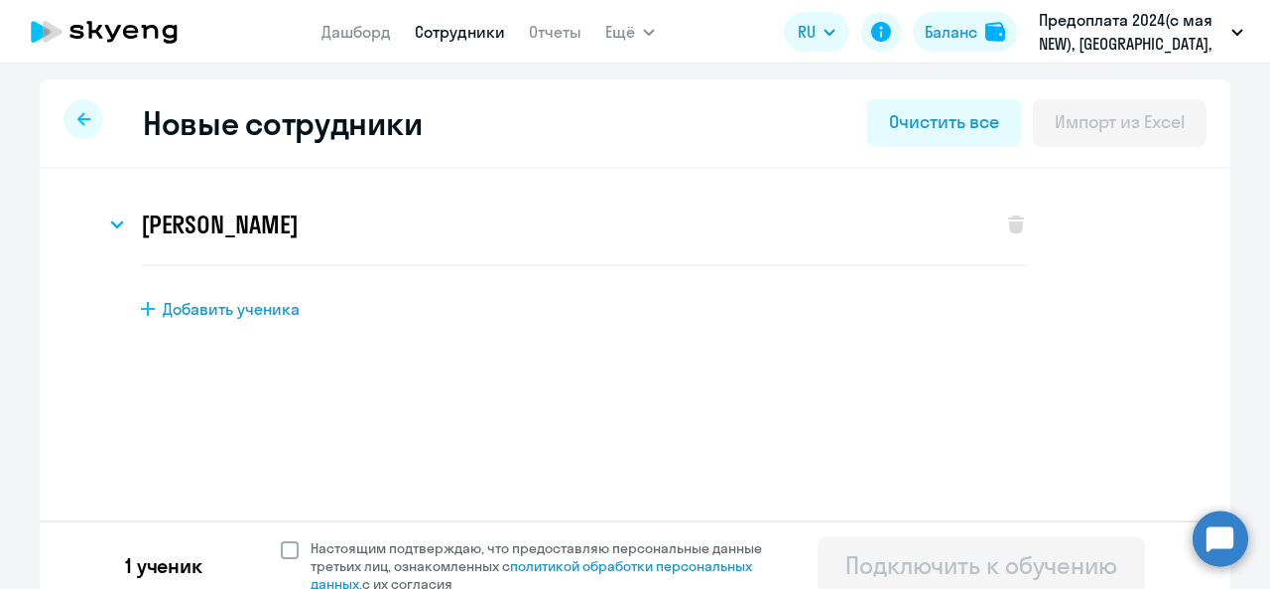
click at [281, 552] on span at bounding box center [290, 550] width 18 height 18
click at [280, 539] on input "Настоящим подтверждаю, что предоставляю персональные данные третьих лиц, ознако…" at bounding box center [280, 538] width 1 height 1
checkbox input "true"
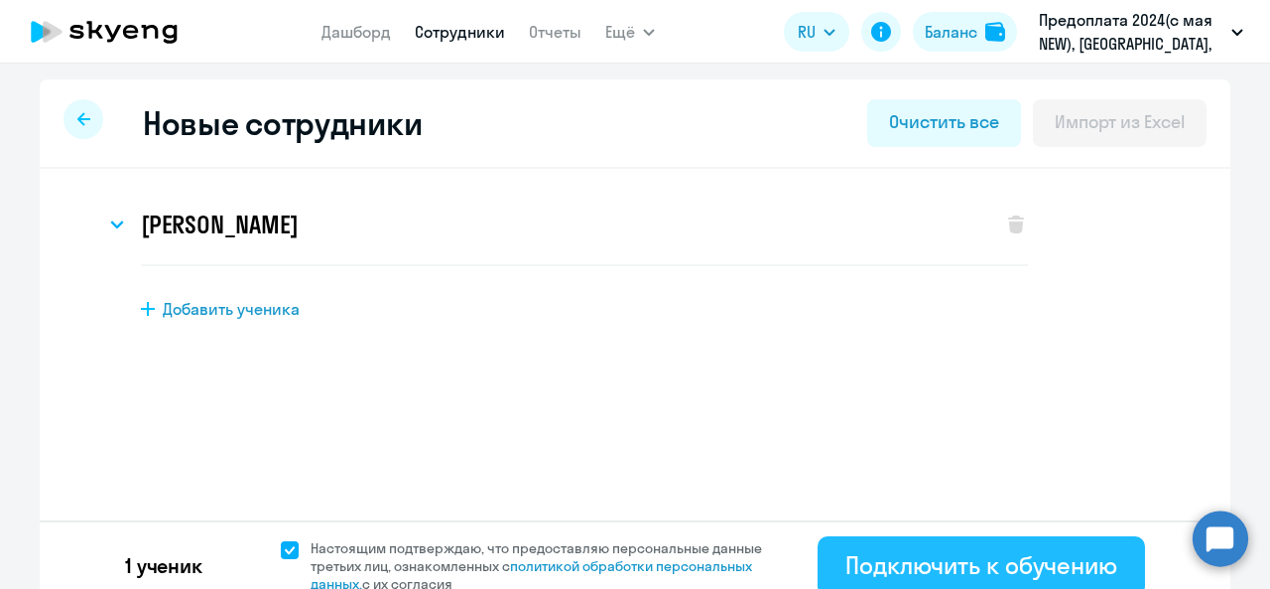
click at [982, 572] on div "Подключить к обучению" at bounding box center [982, 565] width 272 height 32
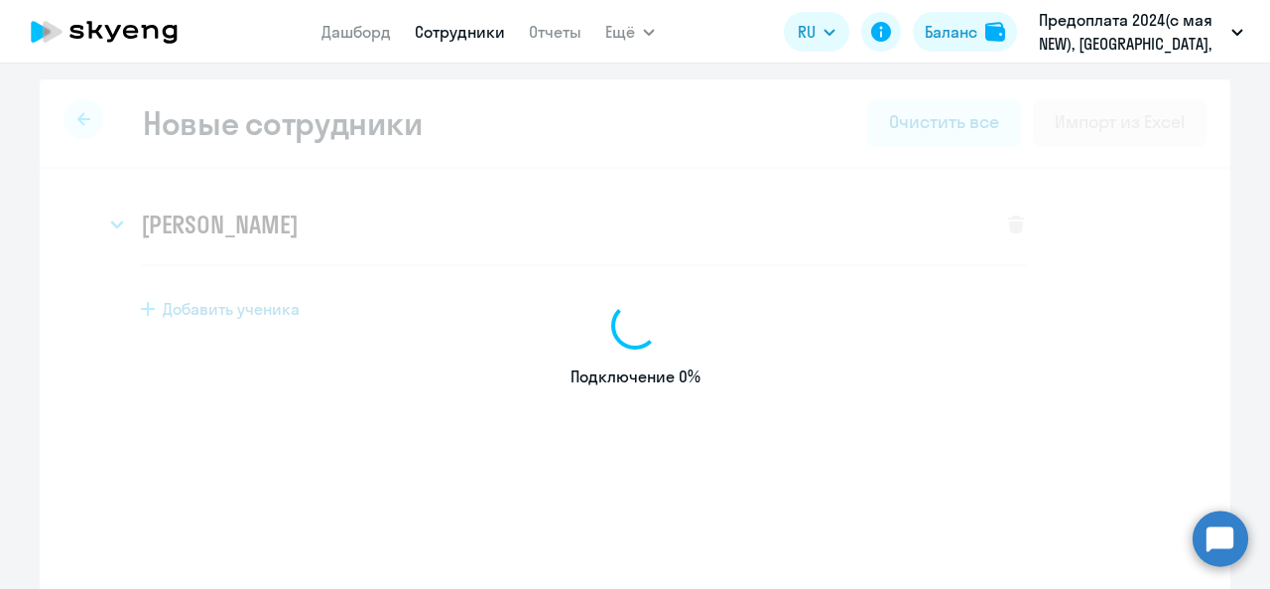
select select "english_adult_not_native_speaker"
select select "3"
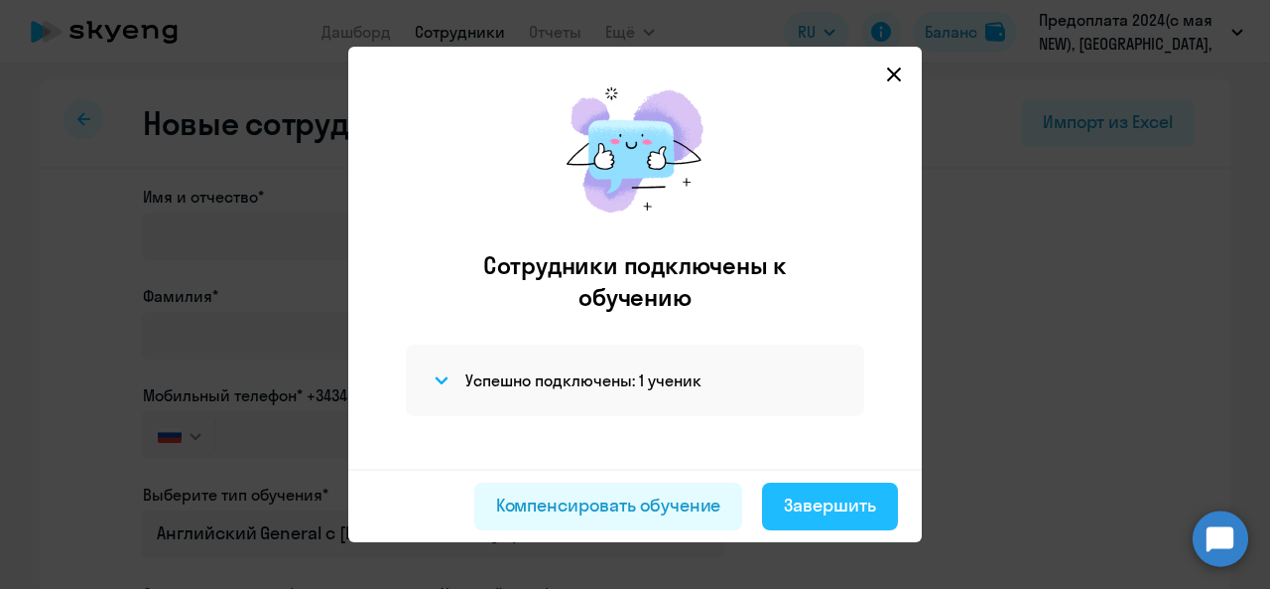
scroll to position [30, 0]
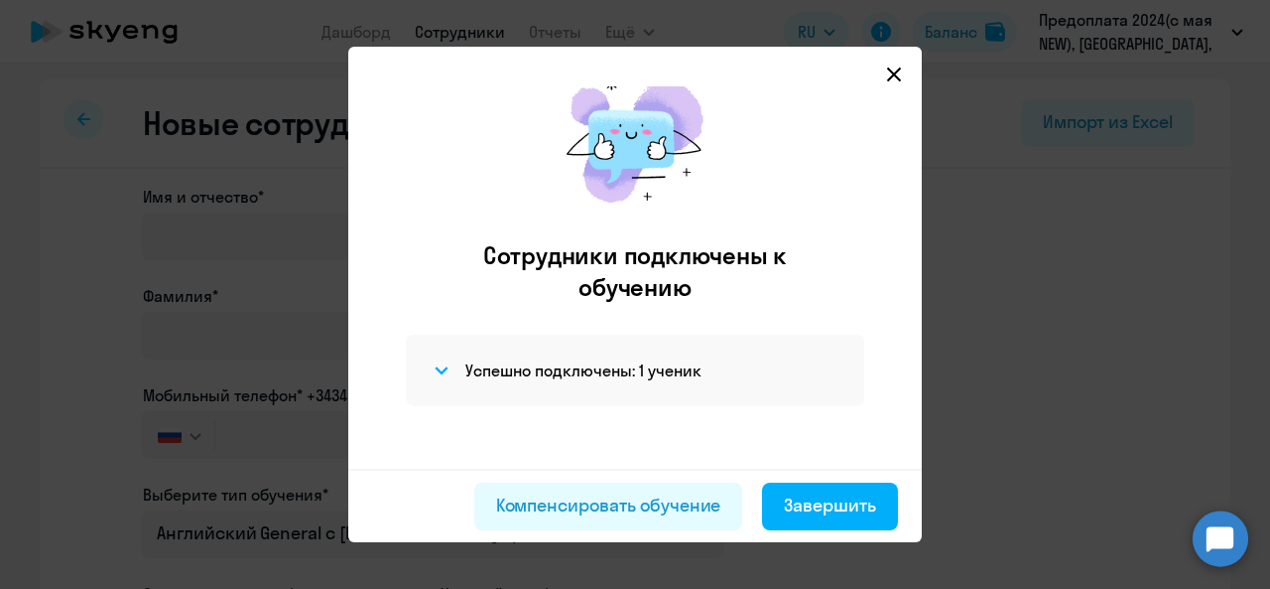
drag, startPoint x: 816, startPoint y: 510, endPoint x: 796, endPoint y: 495, distance: 24.8
click at [817, 510] on div "Завершить" at bounding box center [830, 505] width 92 height 26
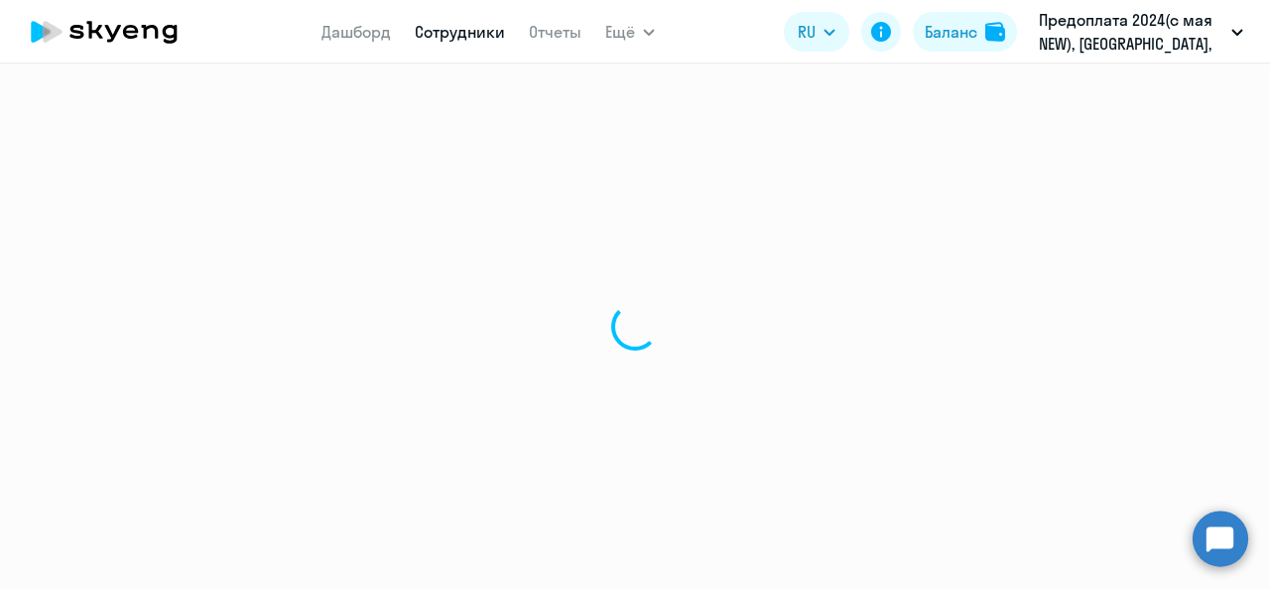
select select "30"
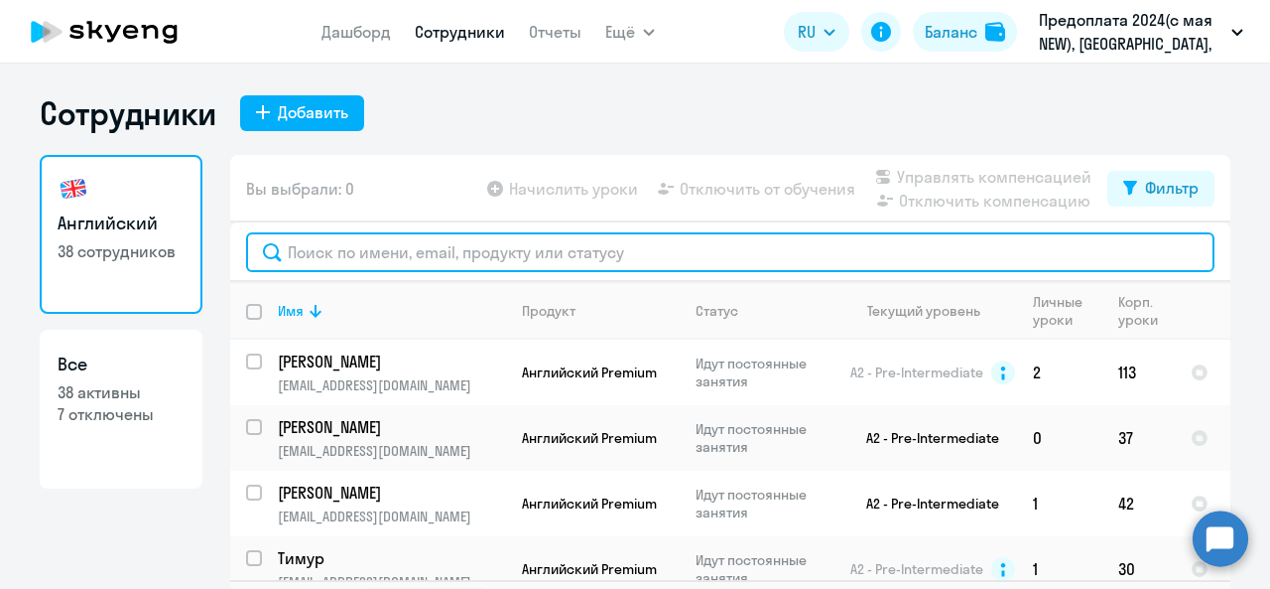
click at [364, 266] on input "text" at bounding box center [730, 252] width 969 height 40
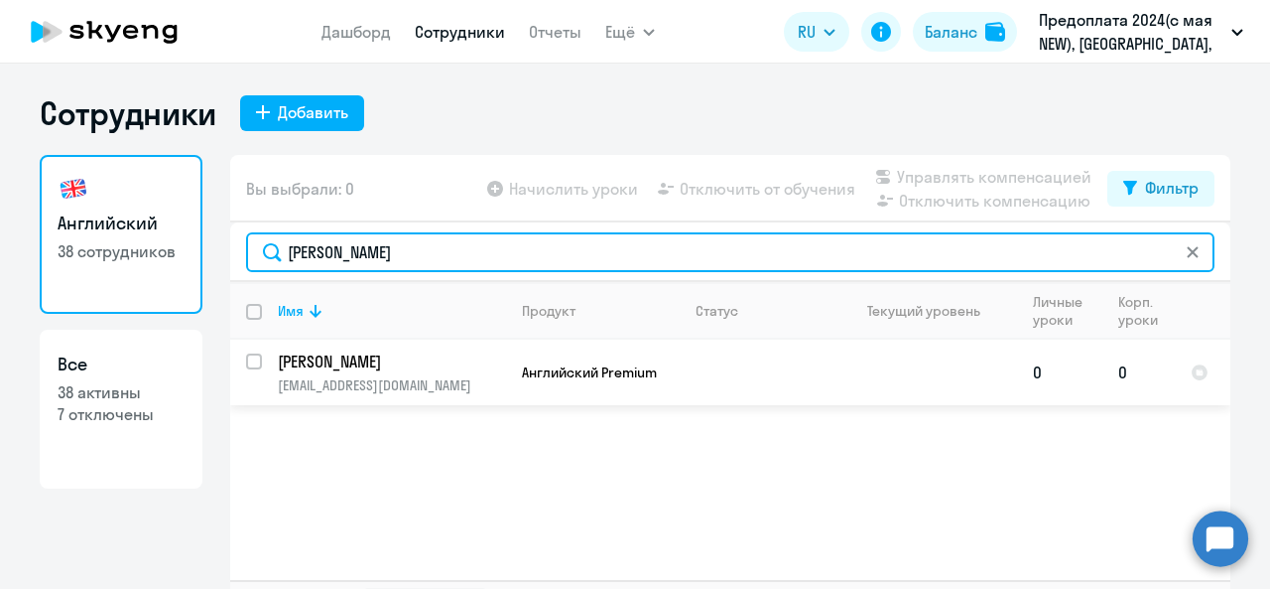
type input "[PERSON_NAME]"
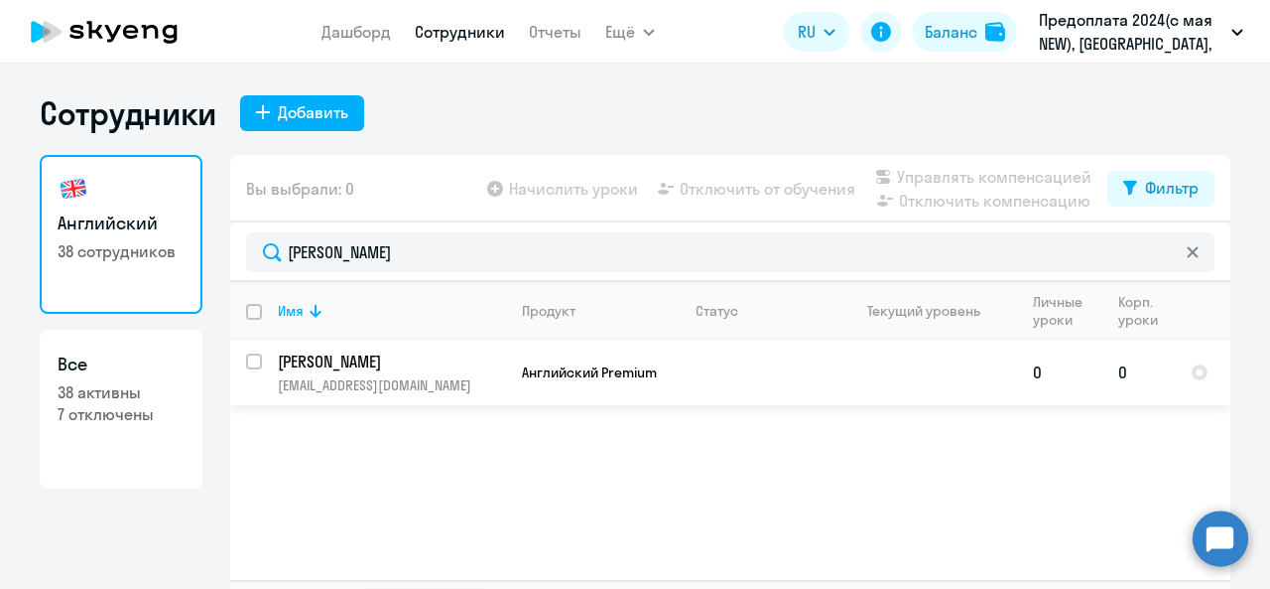
click at [246, 361] on input "select row 22433363" at bounding box center [266, 373] width 40 height 40
checkbox input "true"
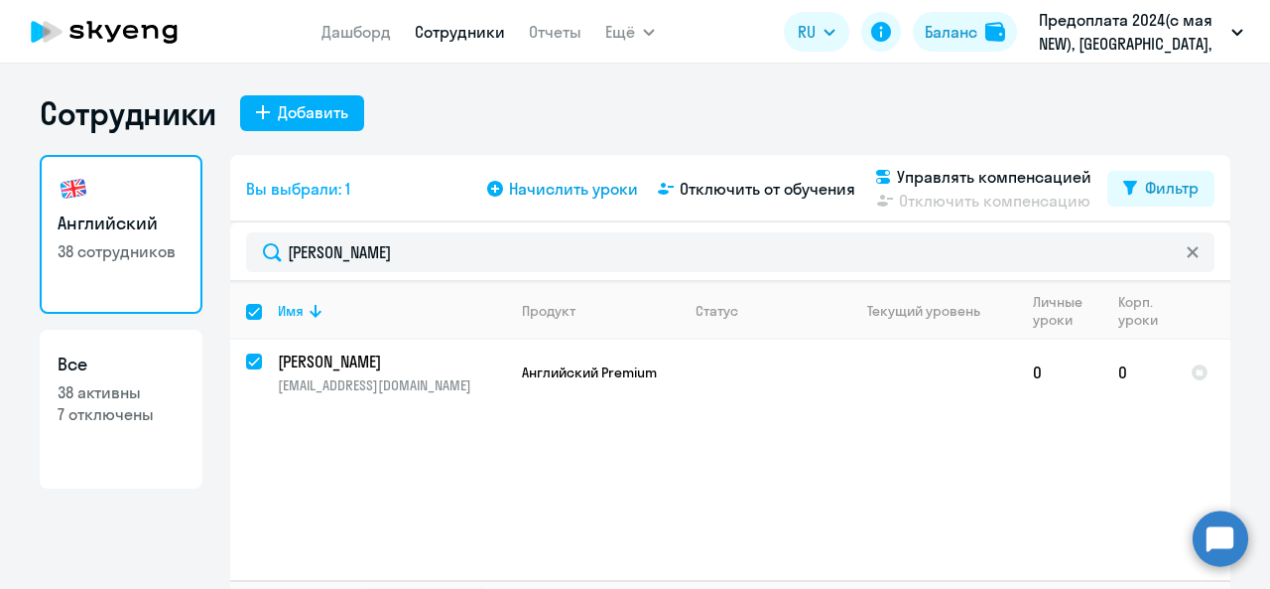
click at [570, 184] on span "Начислить уроки" at bounding box center [573, 189] width 129 height 24
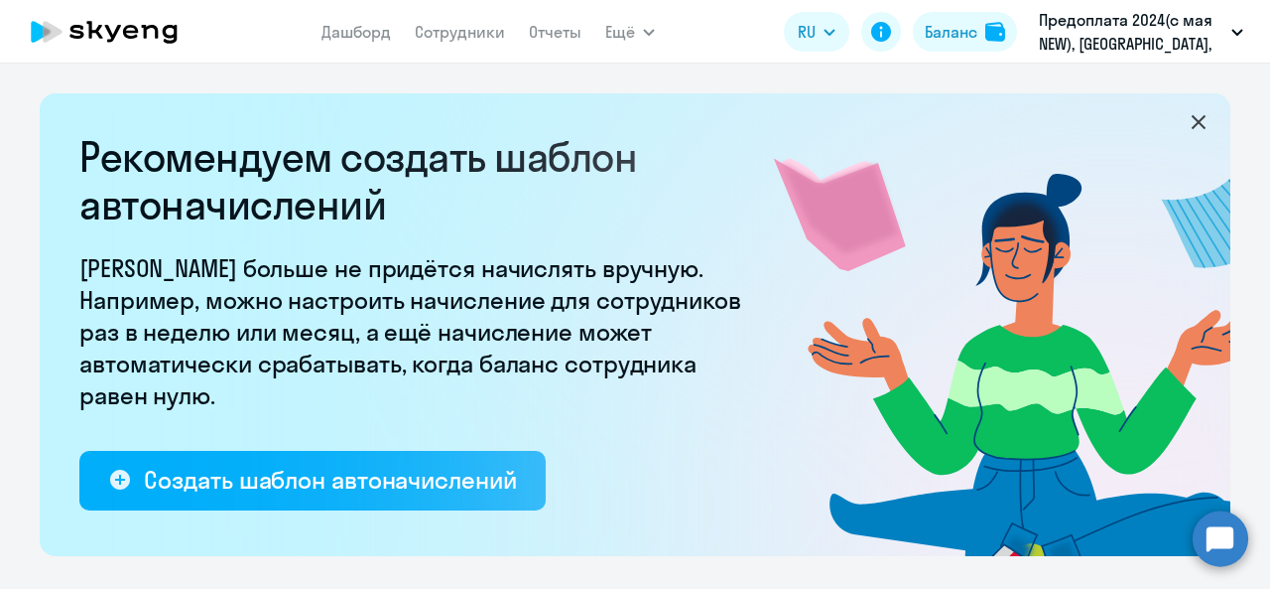
select select "10"
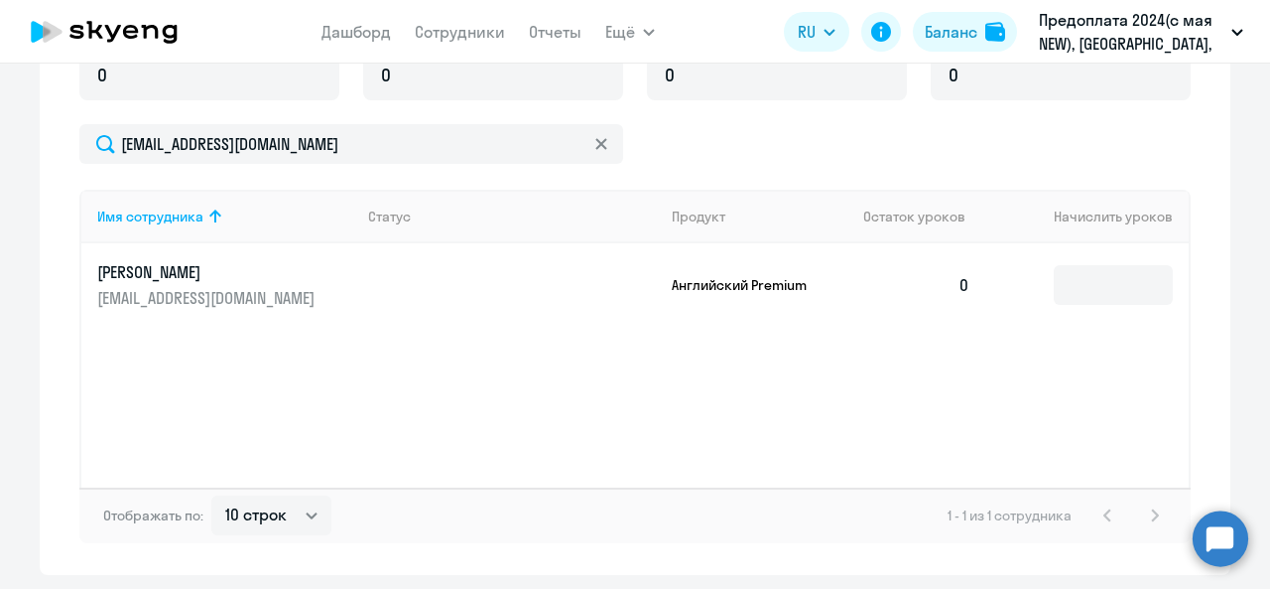
scroll to position [837, 0]
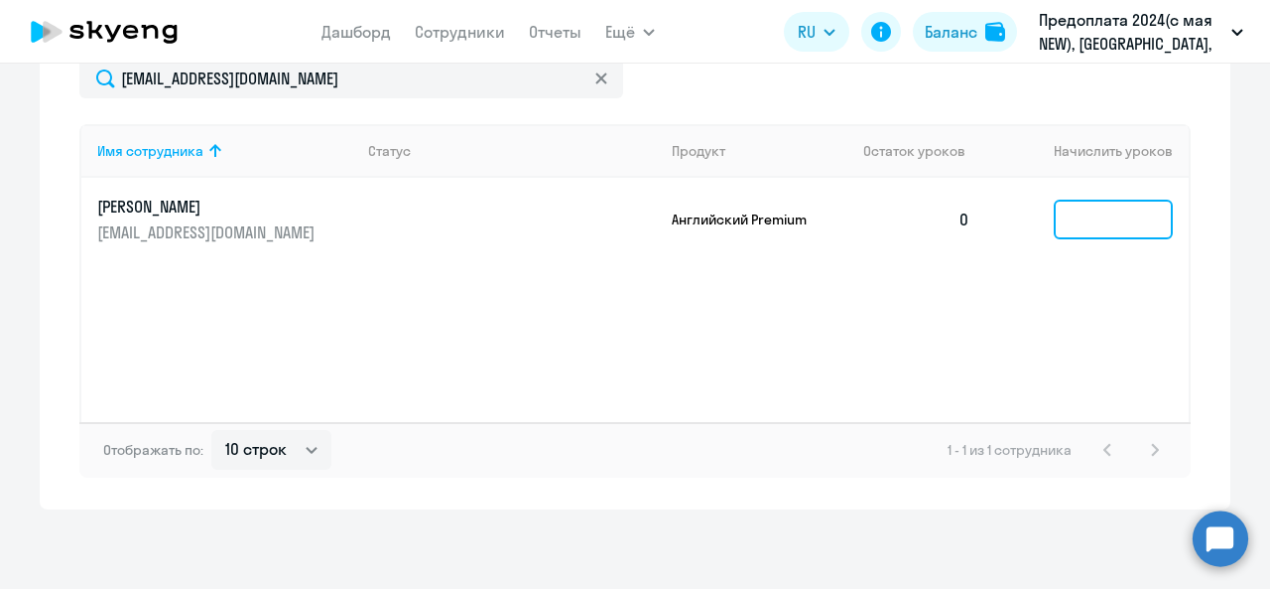
click at [1068, 218] on input at bounding box center [1113, 219] width 119 height 40
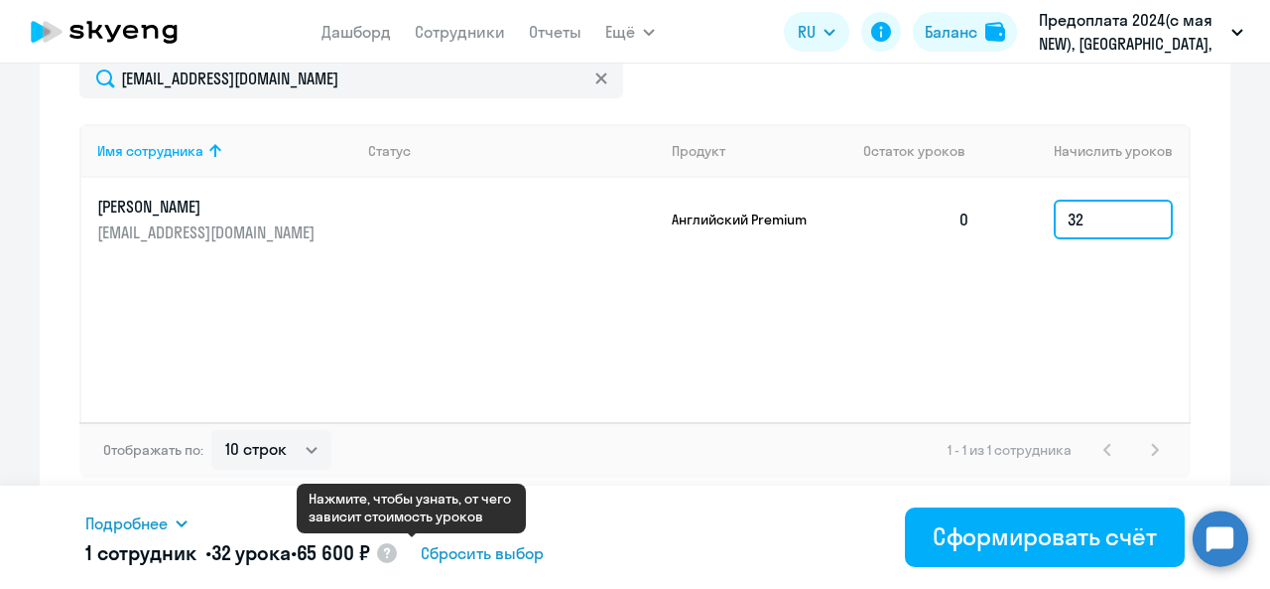
type input "32"
click at [397, 557] on circle at bounding box center [387, 553] width 20 height 20
select select "english_adult_native_speaker"
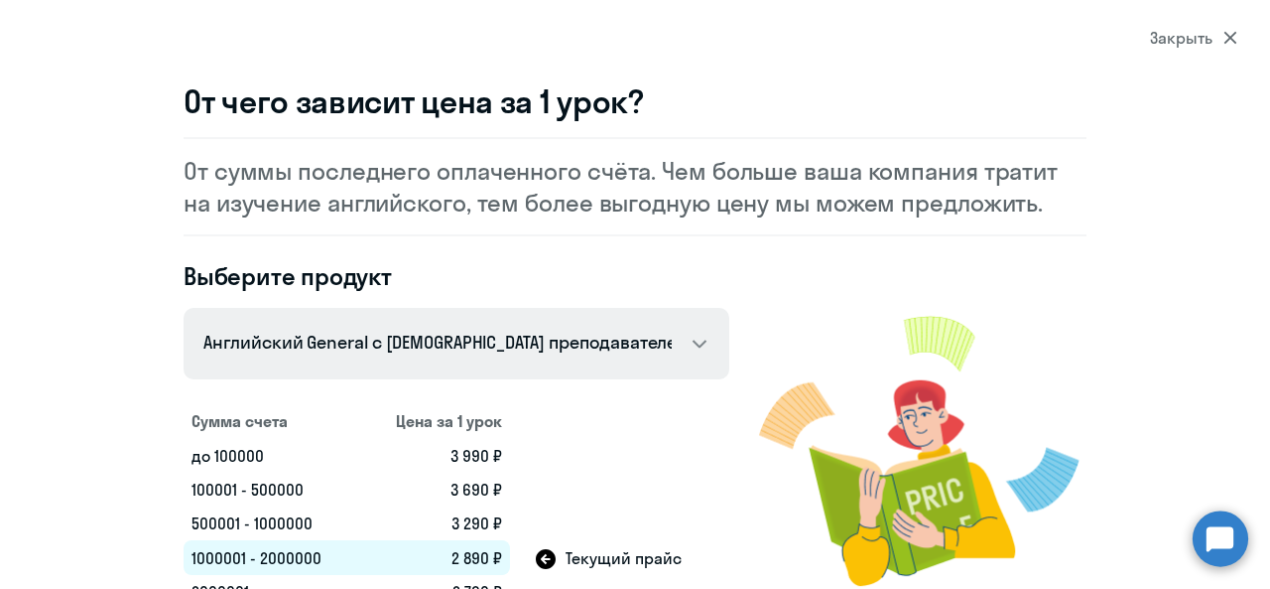
scroll to position [0, 0]
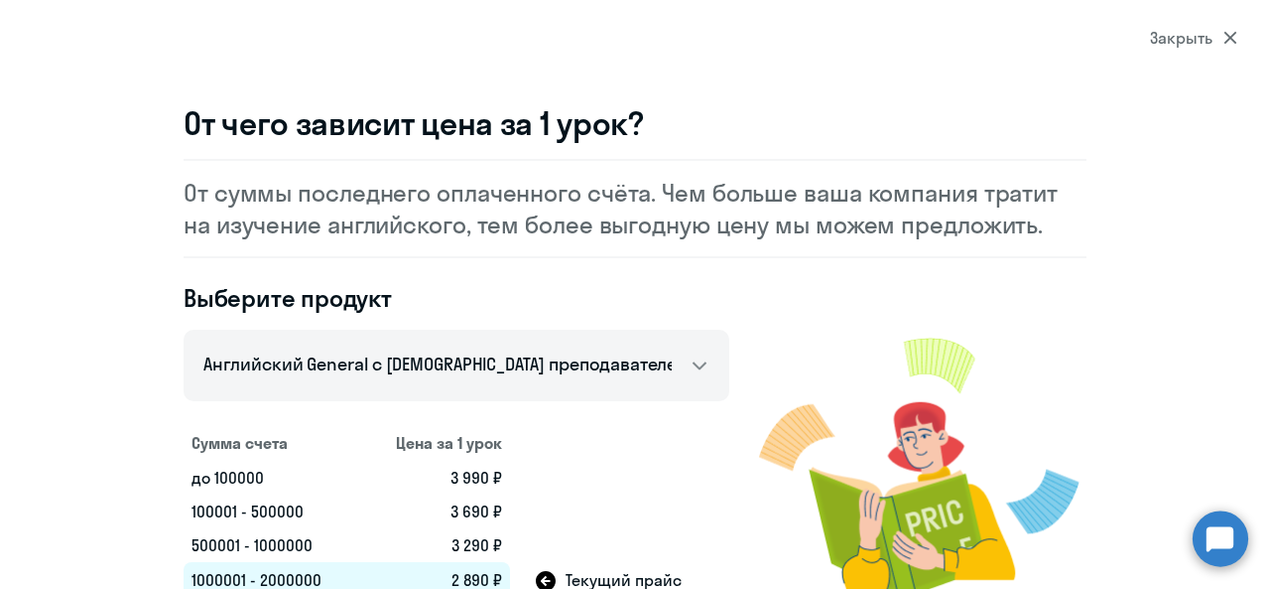
click at [1217, 30] on div "Закрыть" at bounding box center [1193, 38] width 87 height 24
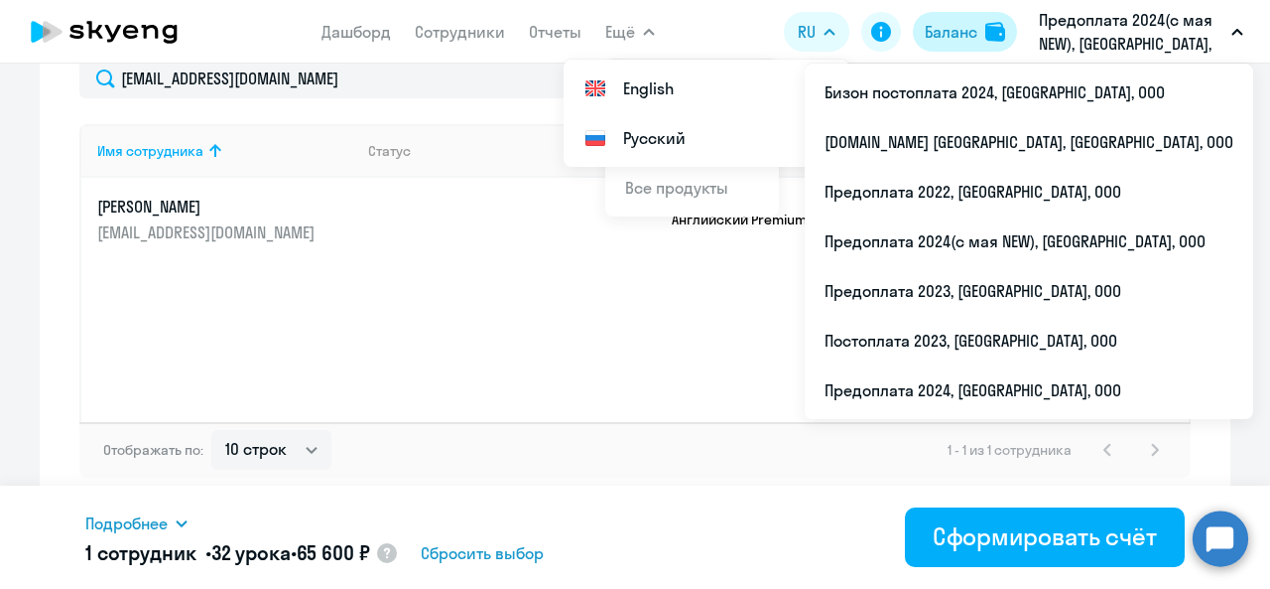
click at [982, 27] on button "Баланс" at bounding box center [965, 32] width 104 height 40
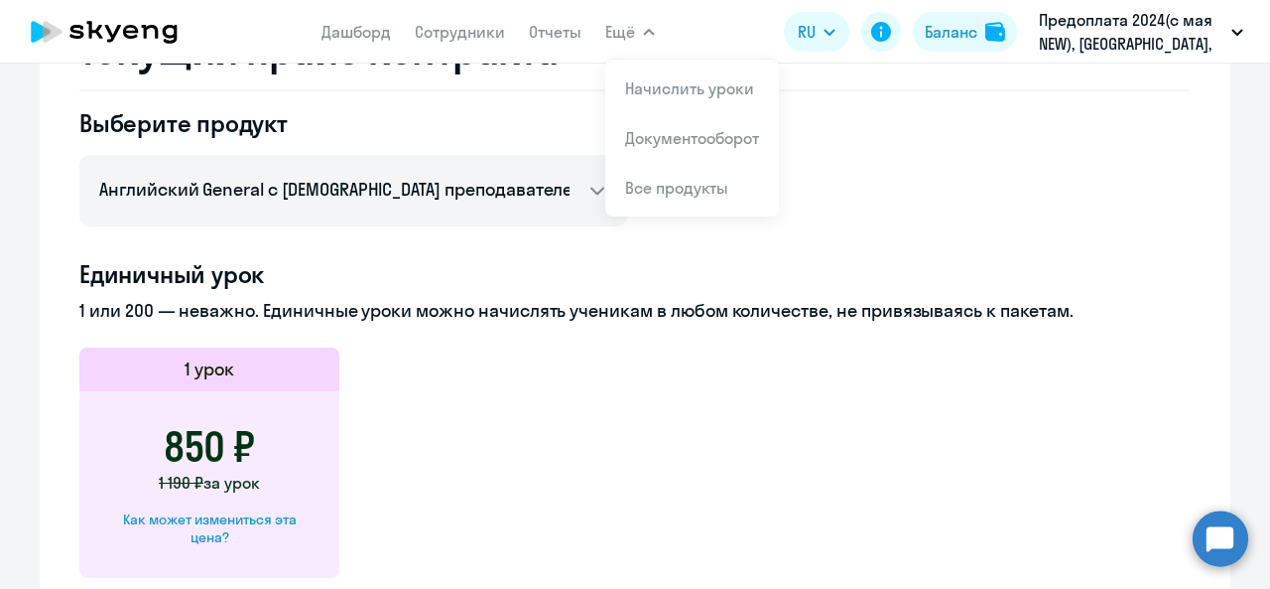
scroll to position [696, 0]
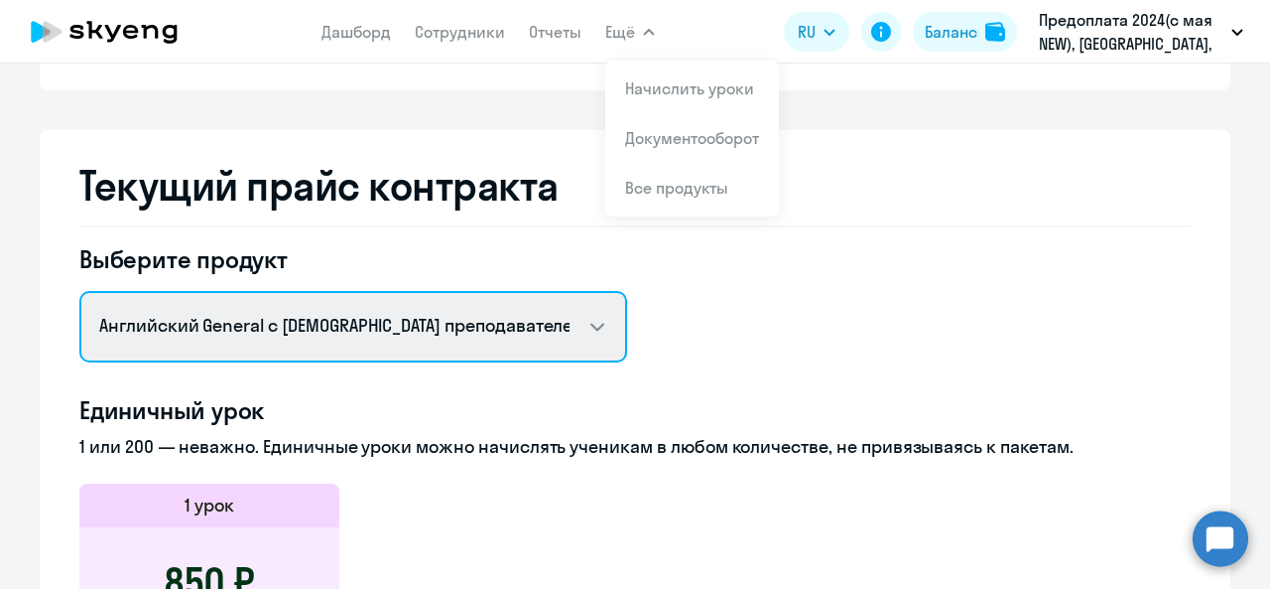
click at [318, 304] on select "Английский General с [DEMOGRAPHIC_DATA] преподавателем Английский General с [DE…" at bounding box center [353, 326] width 548 height 71
select select "english_adult_not_native_speaker_premium"
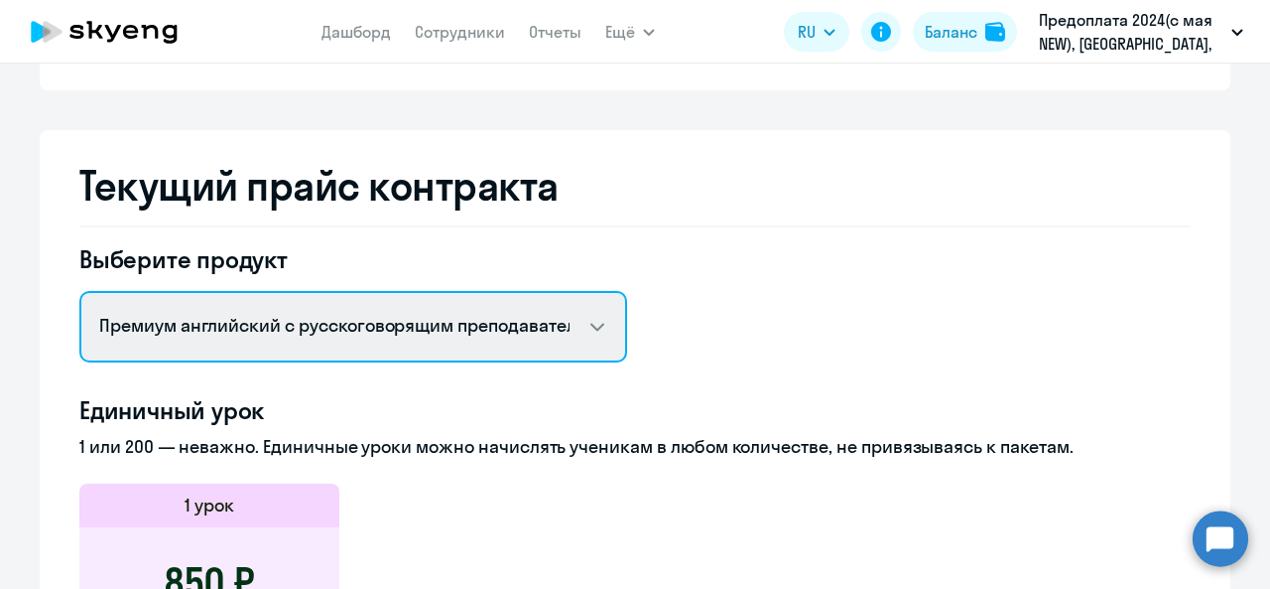
click at [79, 291] on select "Английский General с [DEMOGRAPHIC_DATA] преподавателем Английский General с [DE…" at bounding box center [353, 326] width 548 height 71
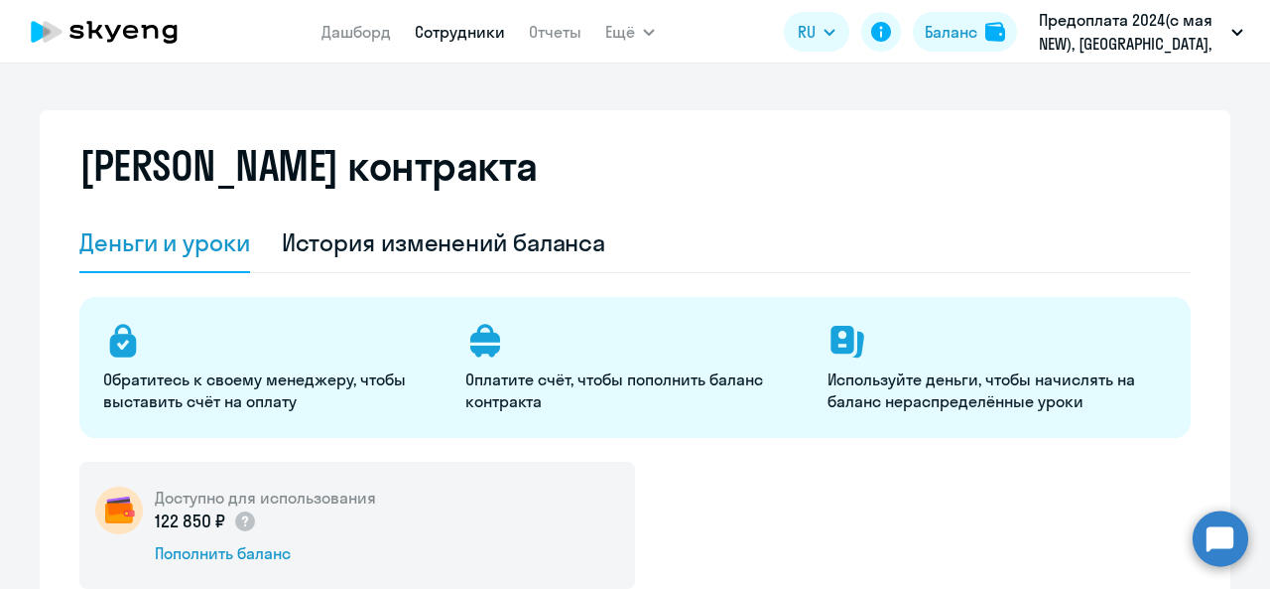
click at [441, 37] on link "Сотрудники" at bounding box center [460, 32] width 90 height 20
select select "30"
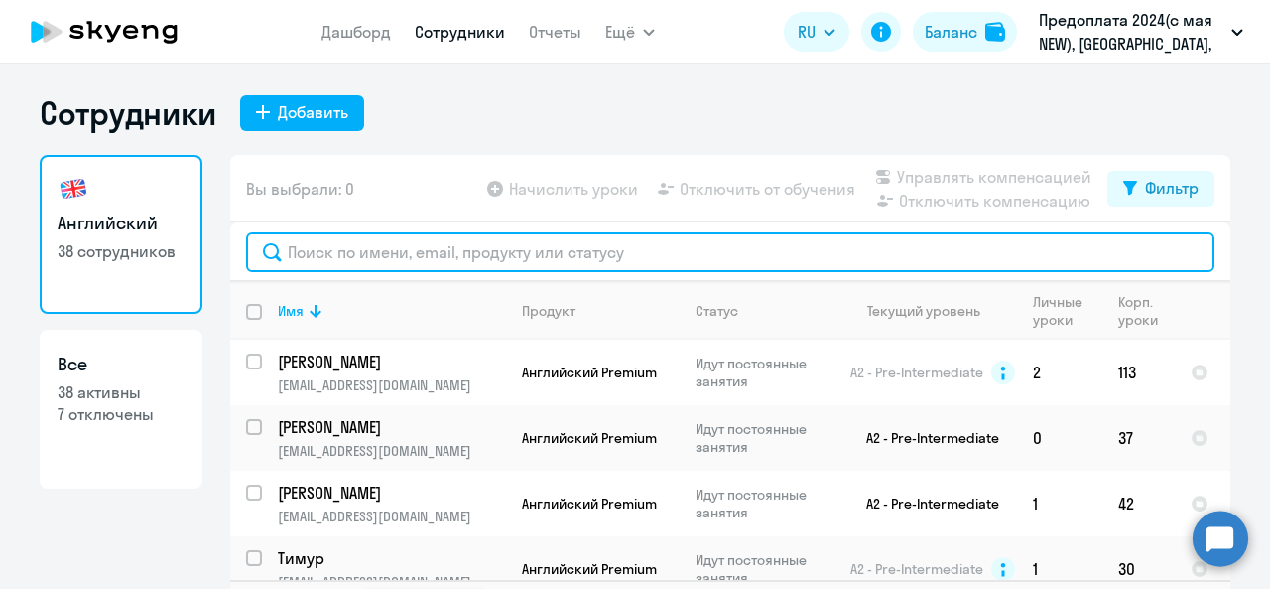
click at [445, 257] on input "text" at bounding box center [730, 252] width 969 height 40
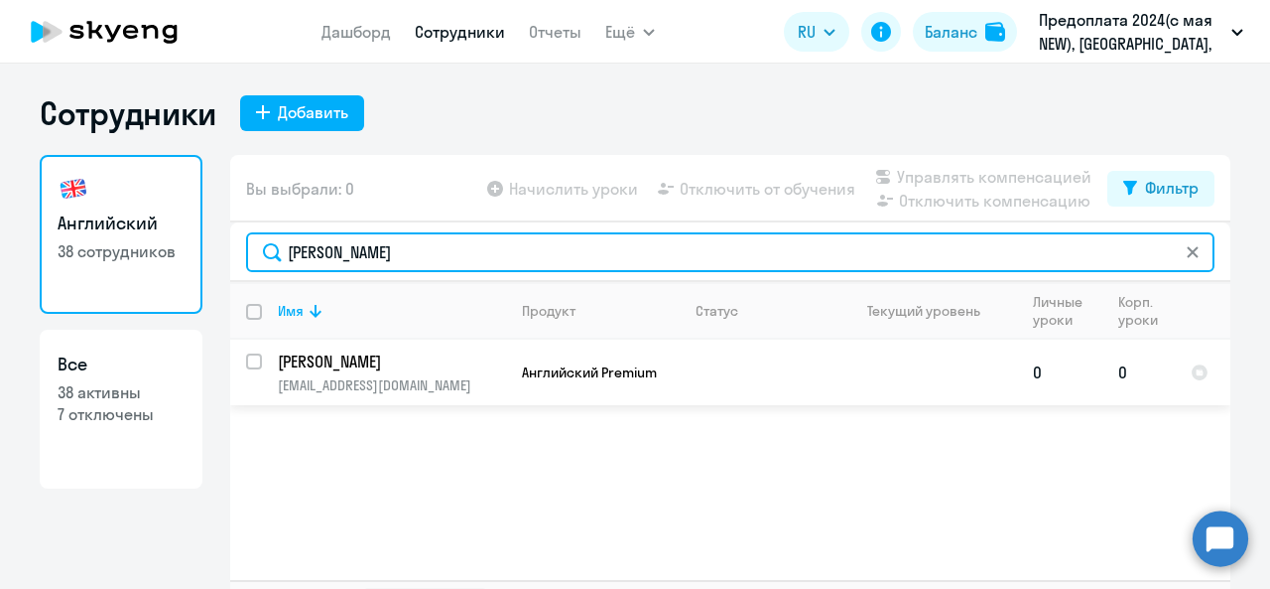
type input "[PERSON_NAME]"
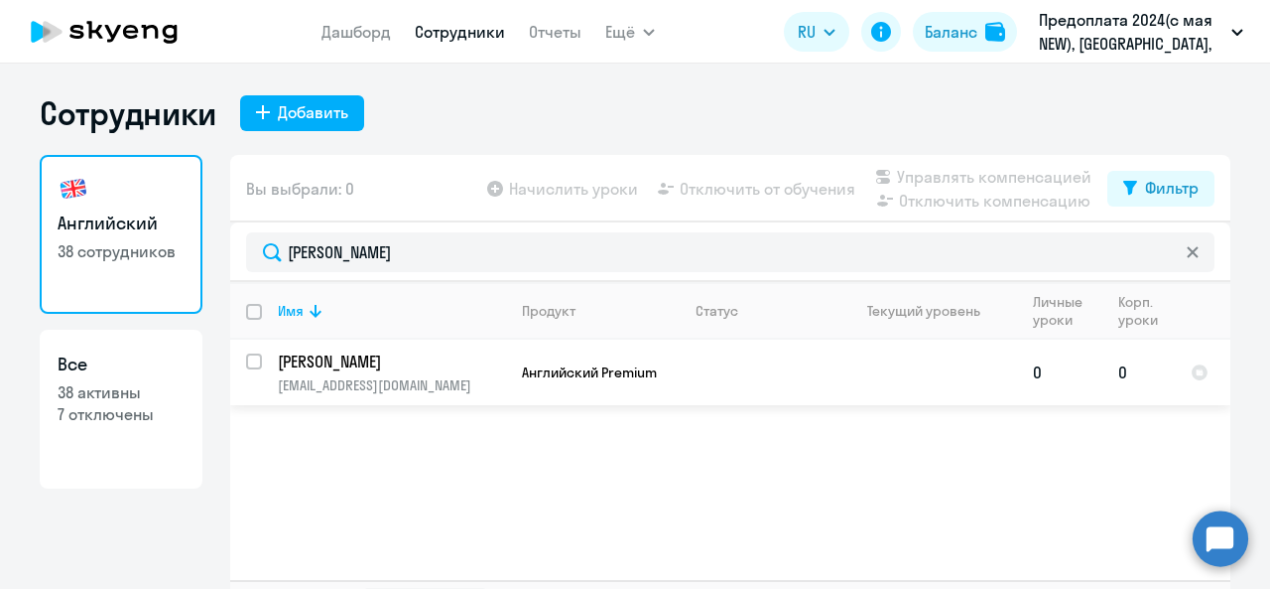
click at [481, 370] on p "[PERSON_NAME]" at bounding box center [390, 361] width 224 height 22
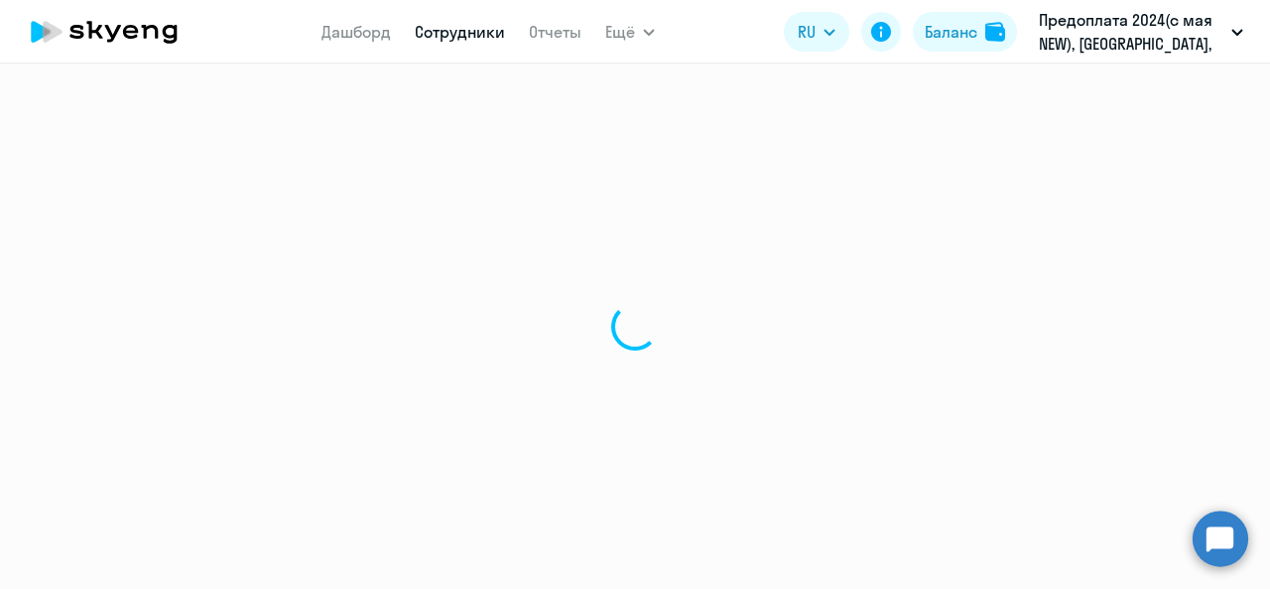
select select "english"
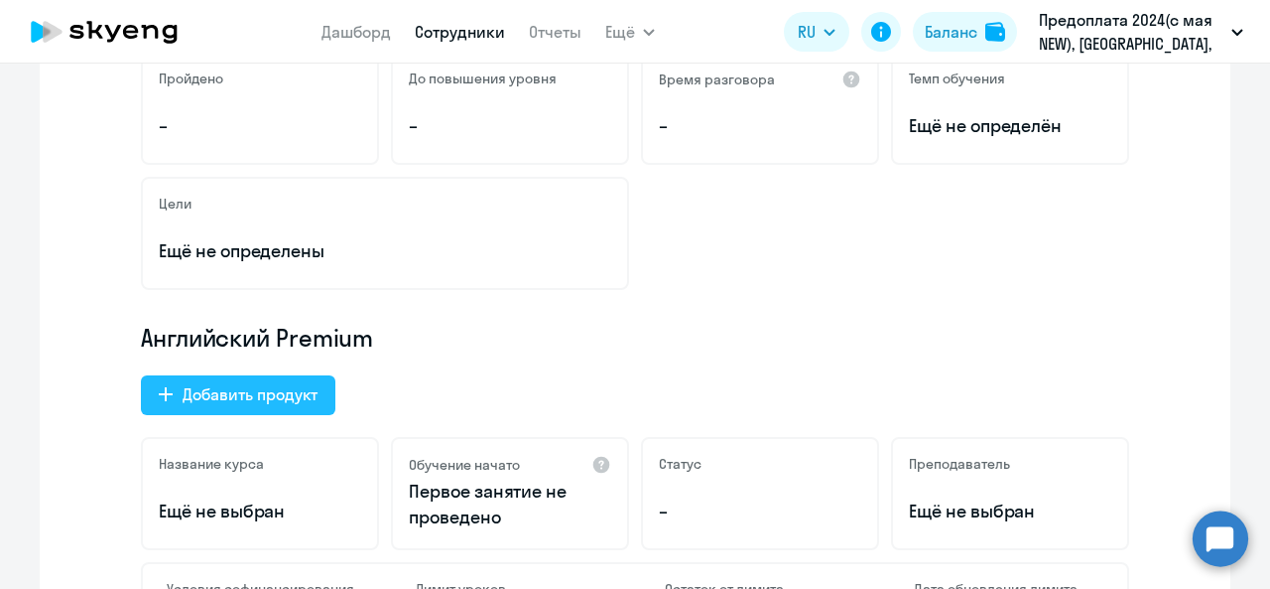
click at [293, 386] on div "Добавить продукт" at bounding box center [250, 394] width 135 height 24
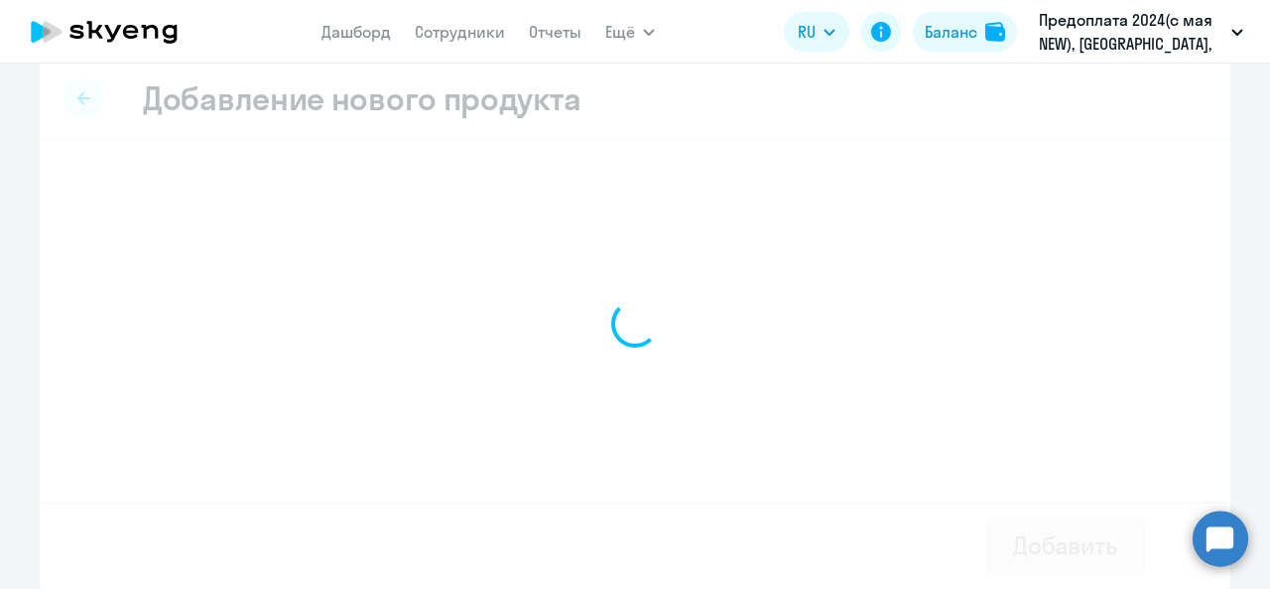
scroll to position [20, 0]
select select "english_adult_not_native_speaker"
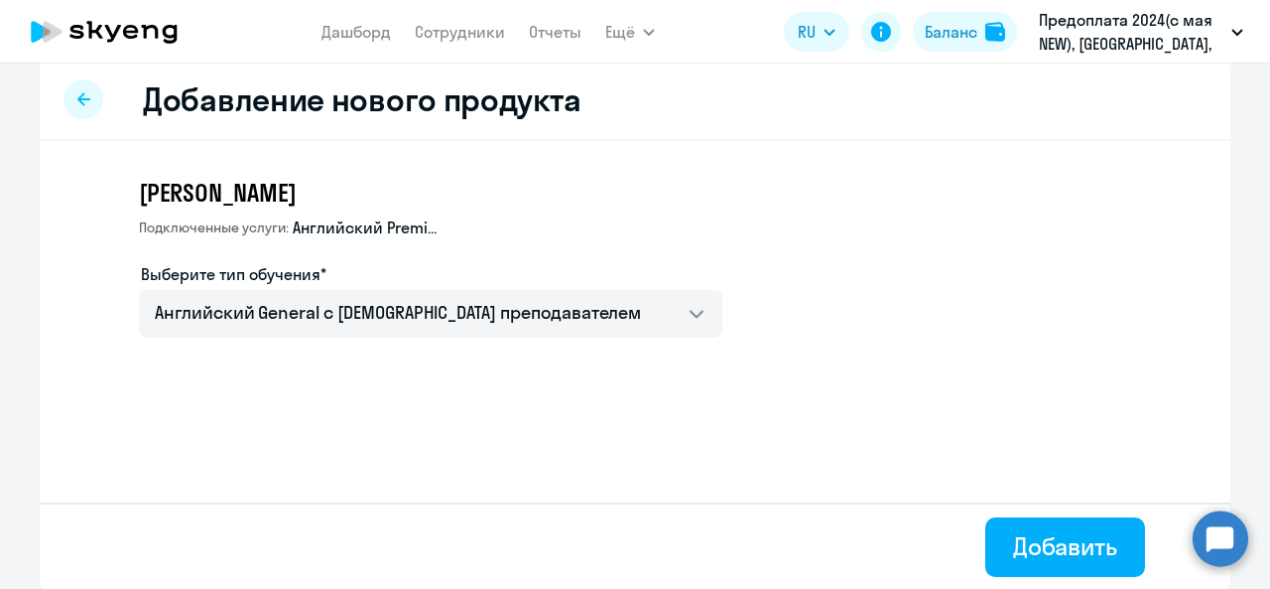
click at [75, 108] on div at bounding box center [84, 99] width 40 height 40
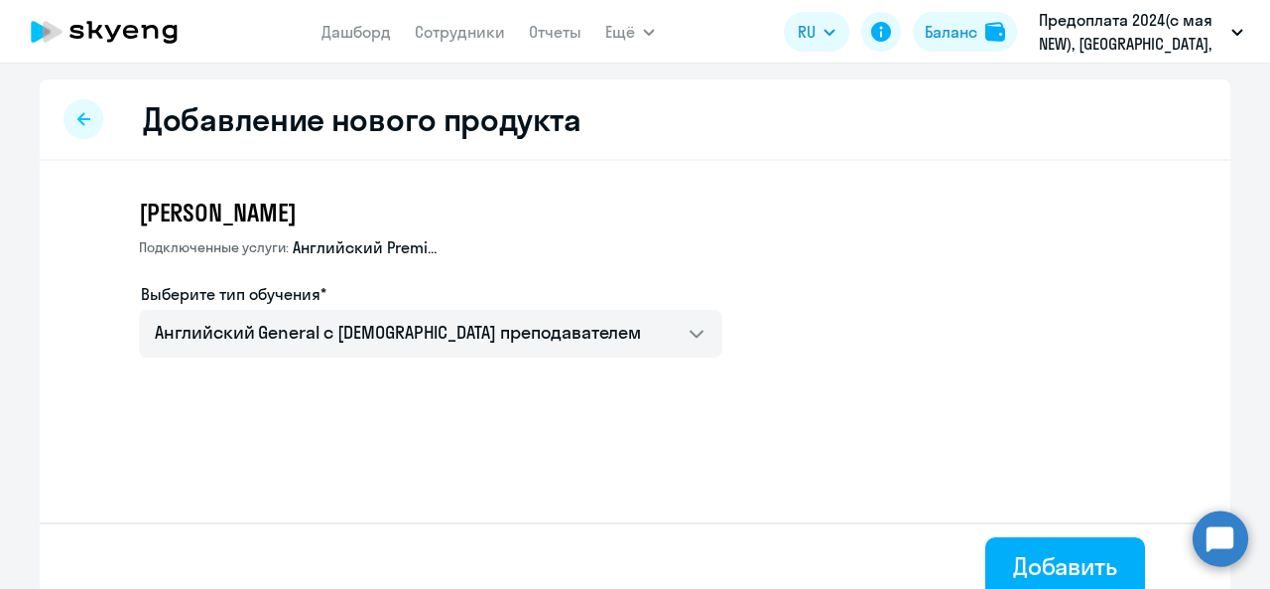
select select "english"
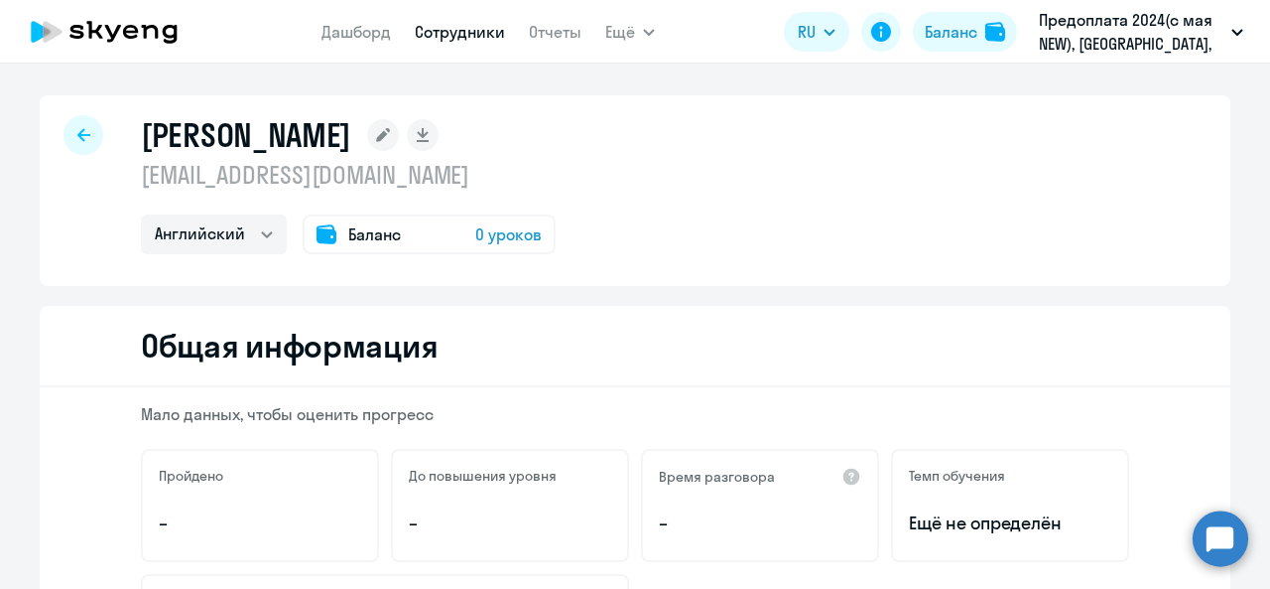
click at [337, 242] on div "Баланс 0 уроков" at bounding box center [429, 234] width 253 height 40
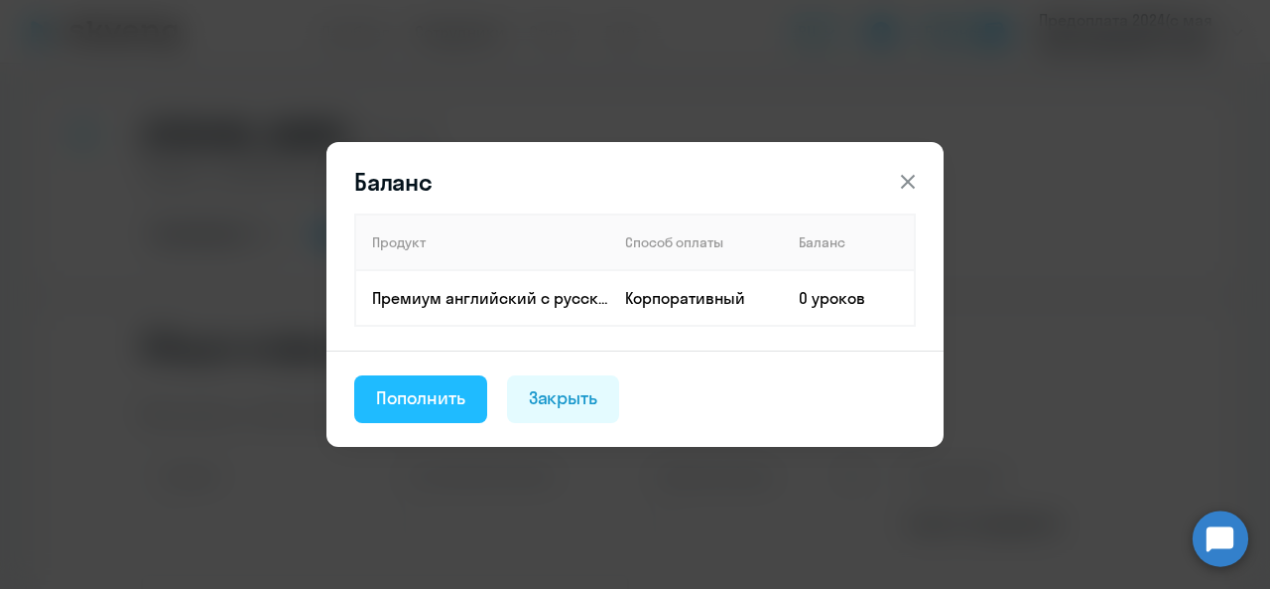
click at [405, 408] on div "Пополнить" at bounding box center [420, 398] width 89 height 26
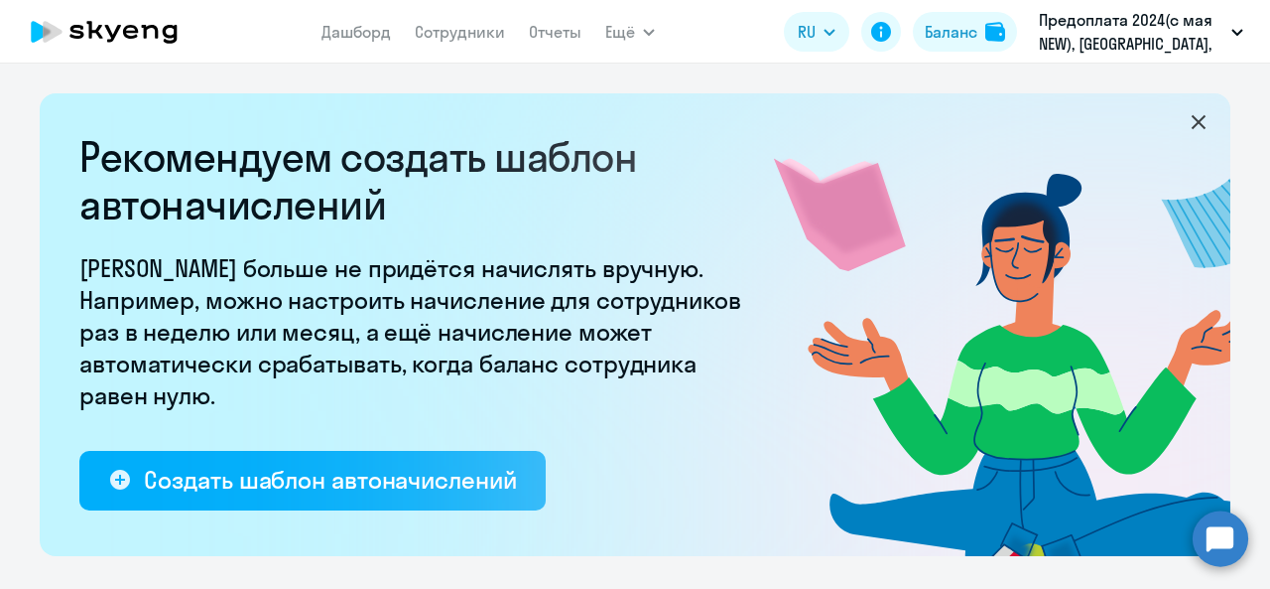
select select "10"
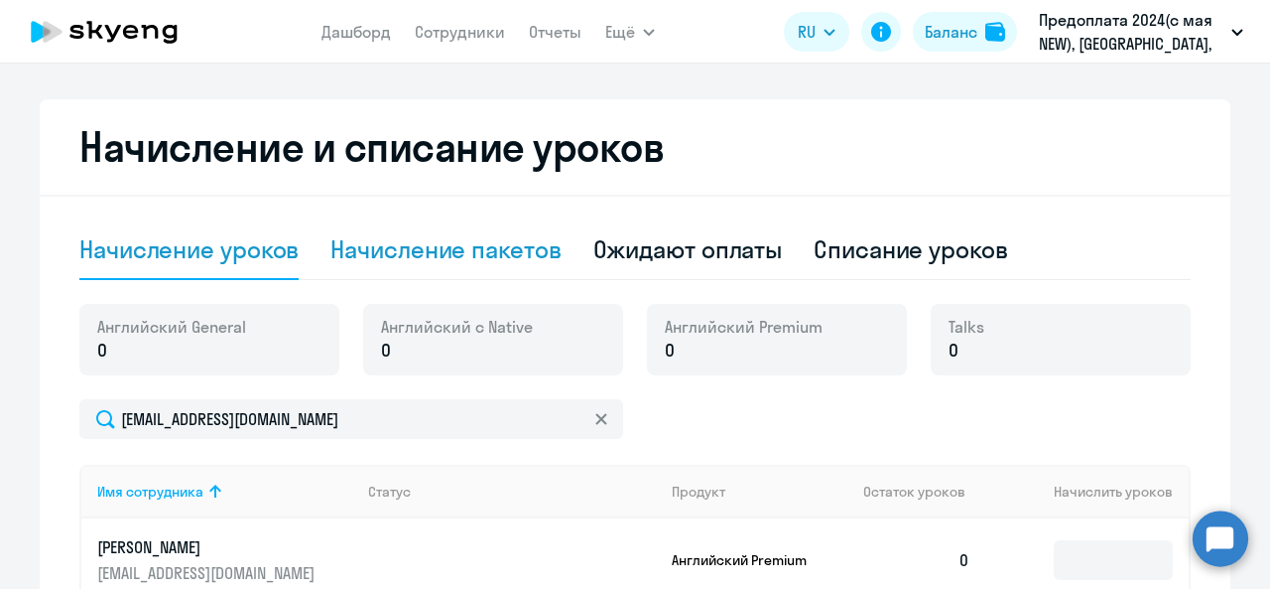
click at [482, 249] on div "Начисление пакетов" at bounding box center [446, 249] width 230 height 32
select select "10"
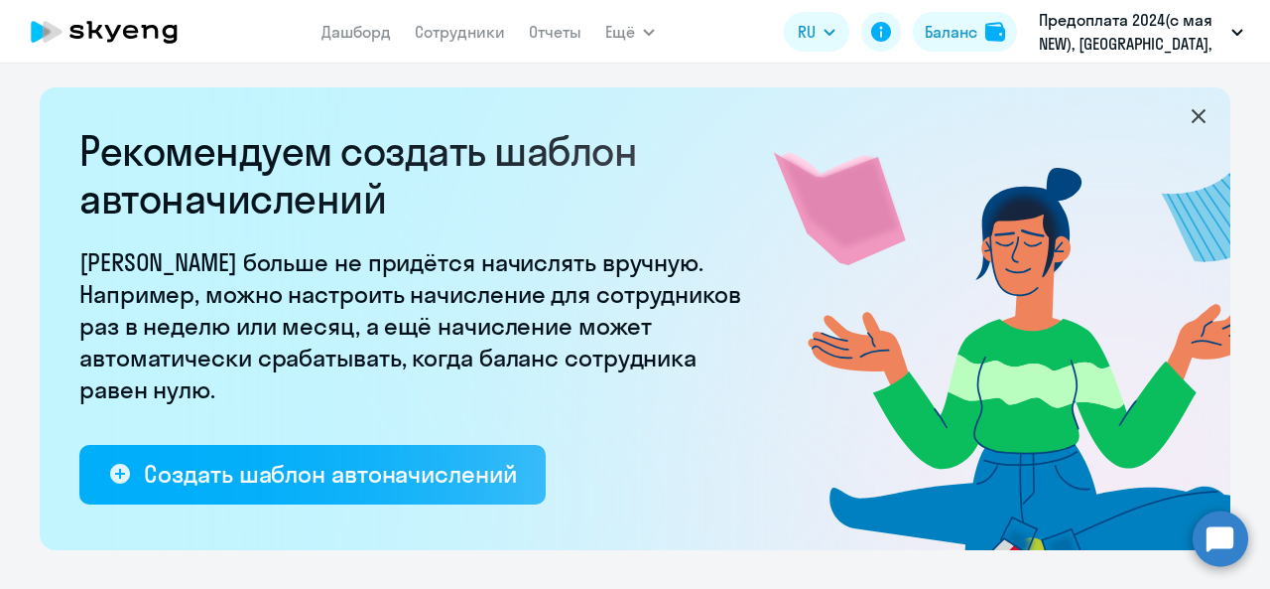
scroll to position [0, 0]
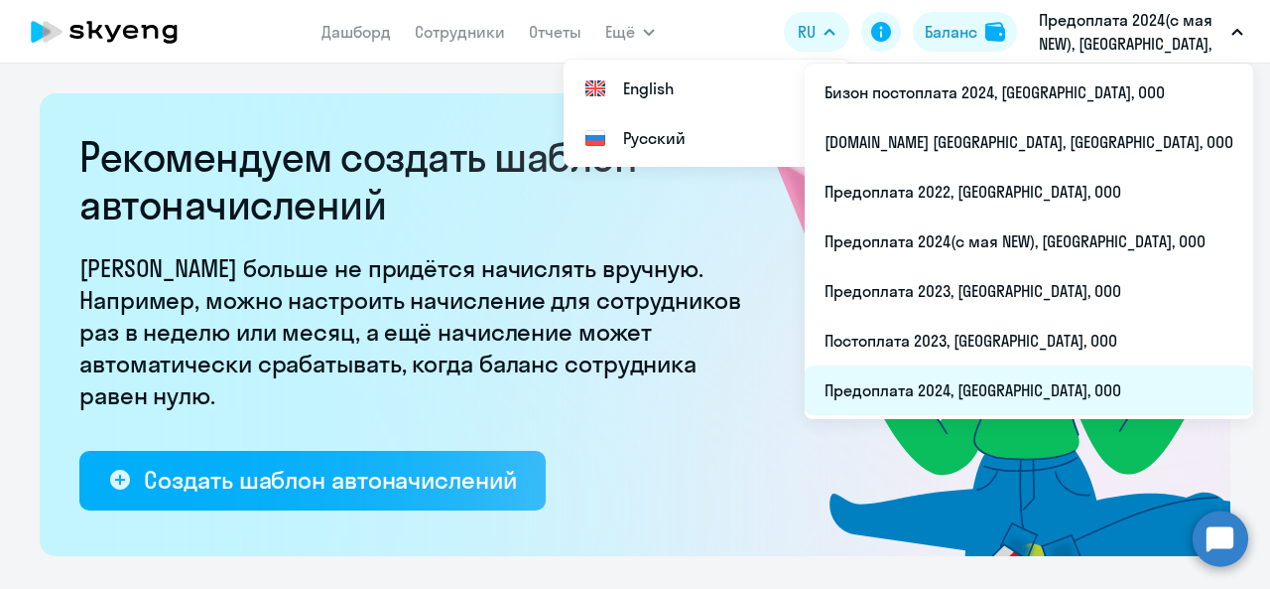
click at [1018, 382] on li "Предоплата 2024, [GEOGRAPHIC_DATA], ООО" at bounding box center [1029, 390] width 449 height 50
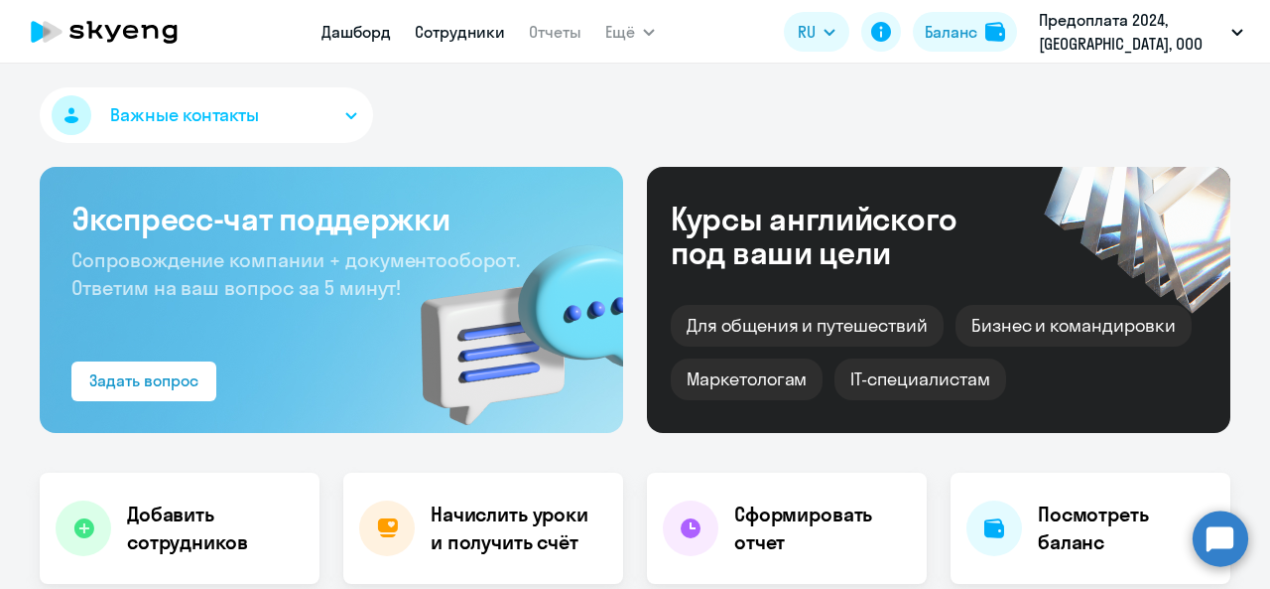
click at [468, 25] on link "Сотрудники" at bounding box center [460, 32] width 90 height 20
select select "30"
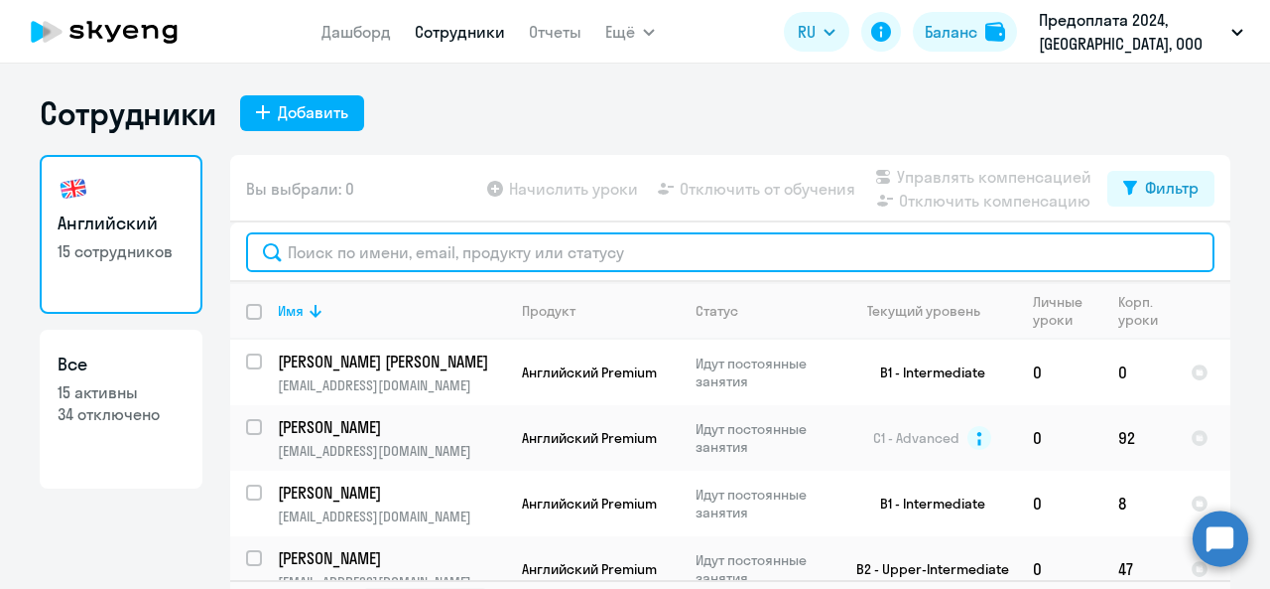
click at [384, 259] on input "text" at bounding box center [730, 252] width 969 height 40
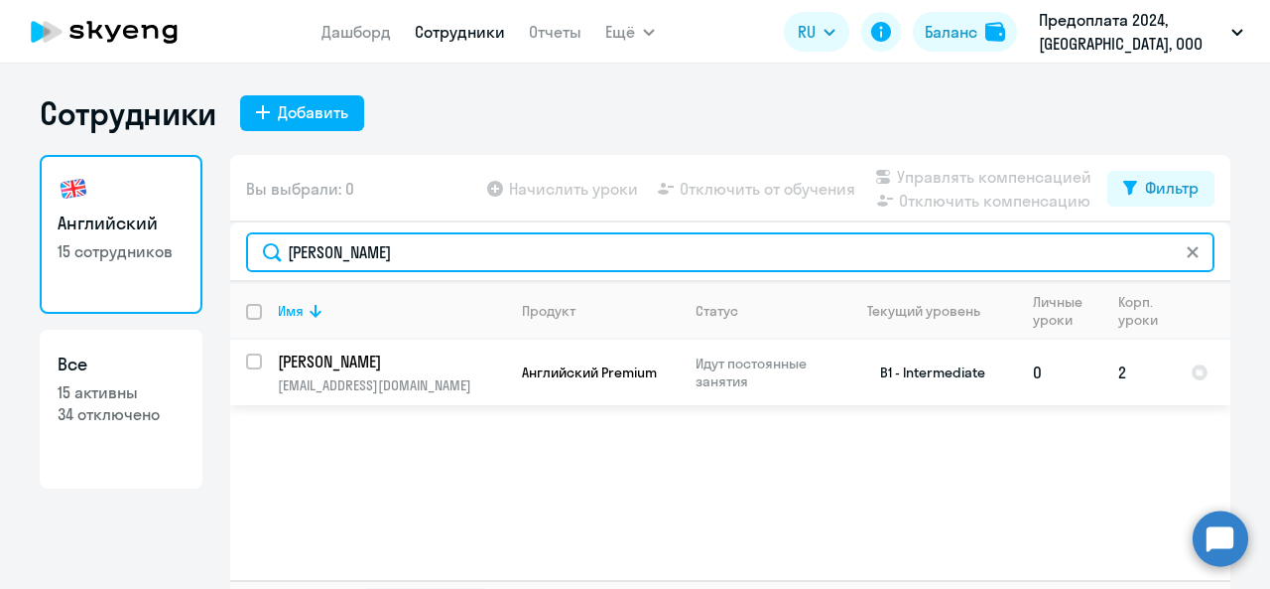
type input "[PERSON_NAME]"
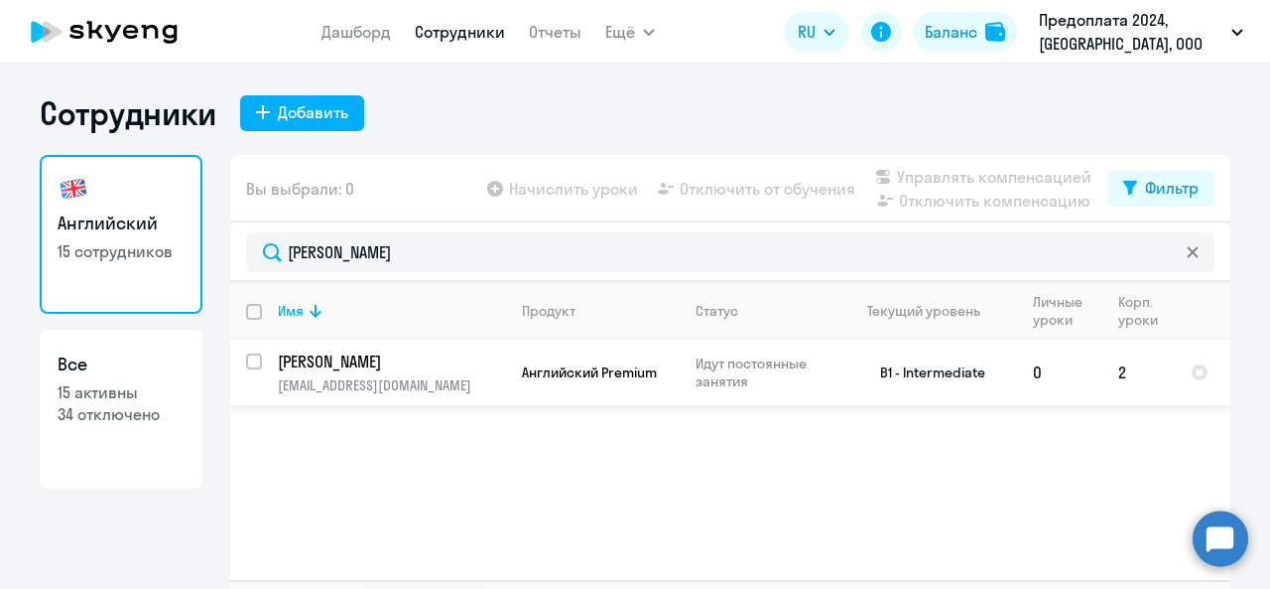
click at [427, 374] on td "[PERSON_NAME] [EMAIL_ADDRESS][DOMAIN_NAME]" at bounding box center [384, 372] width 244 height 66
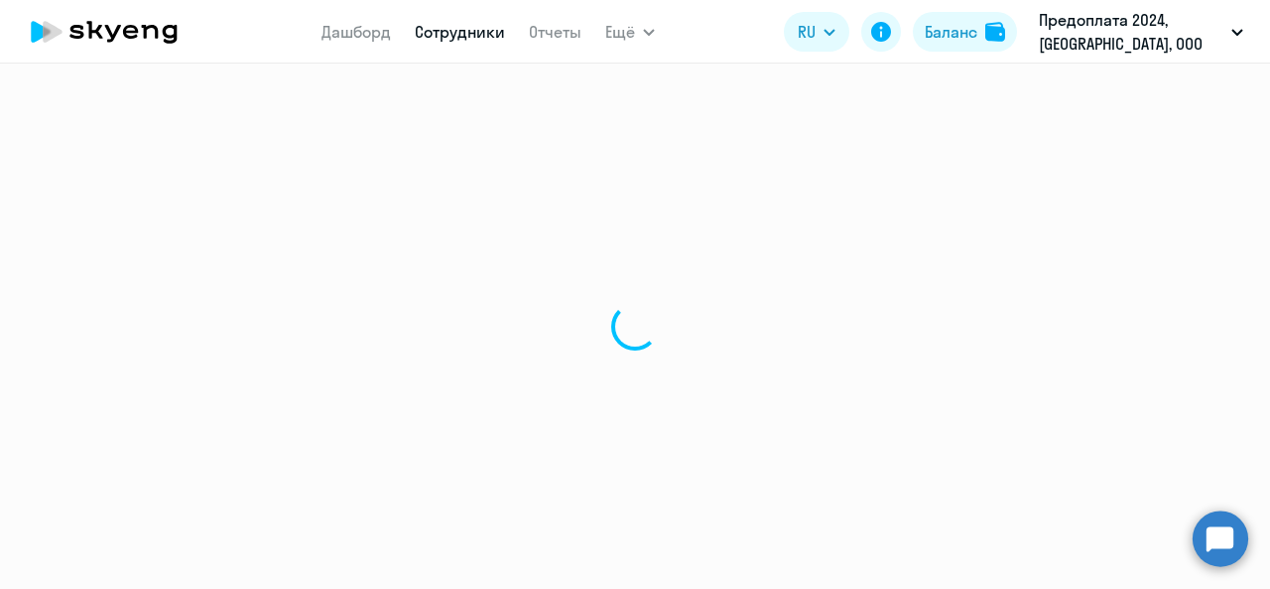
select select "english"
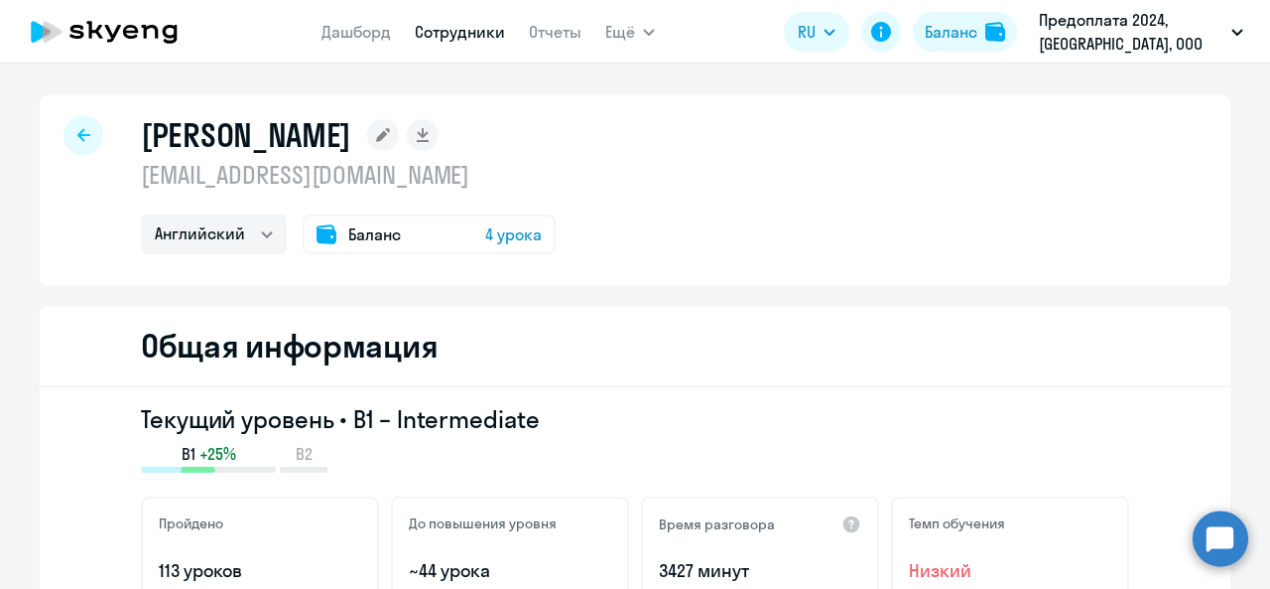
click at [338, 239] on div "Баланс 4 урока" at bounding box center [429, 234] width 253 height 40
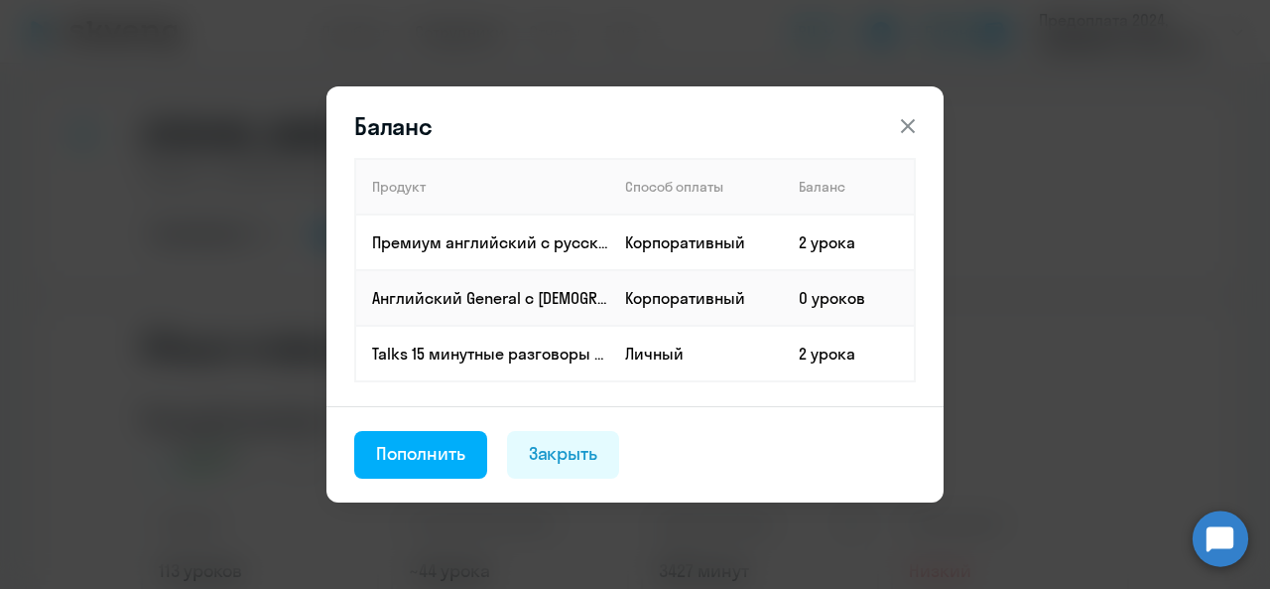
click at [903, 122] on icon at bounding box center [908, 126] width 24 height 24
